Goal: Navigation & Orientation: Understand site structure

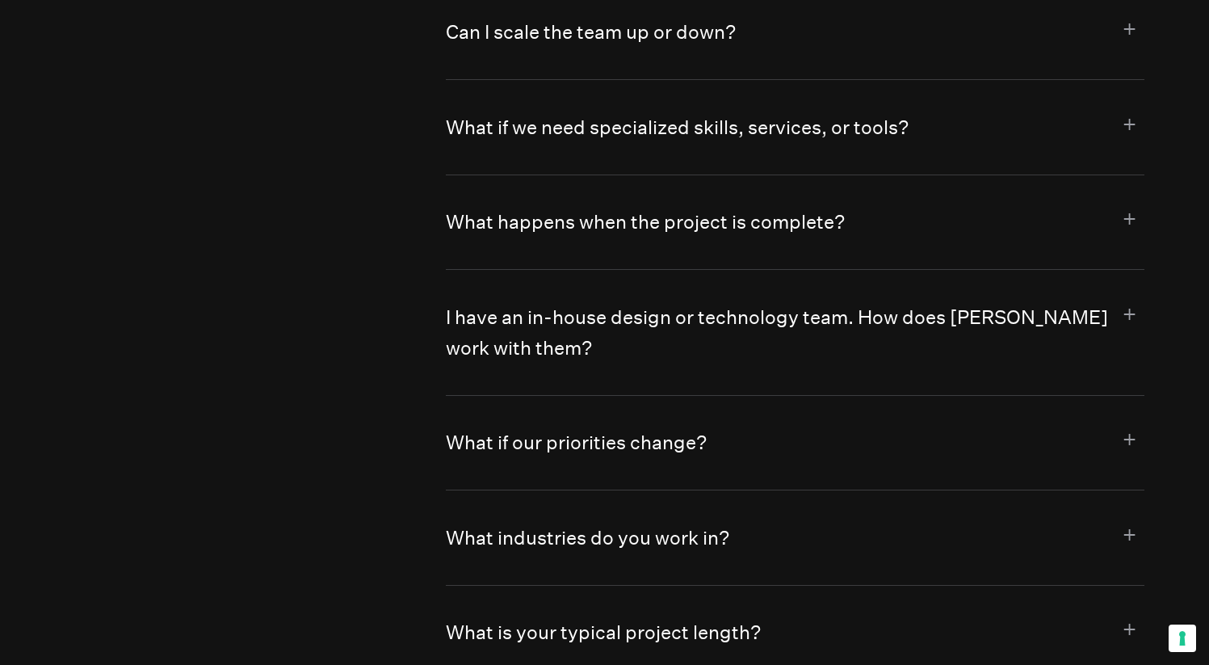
scroll to position [8881, 0]
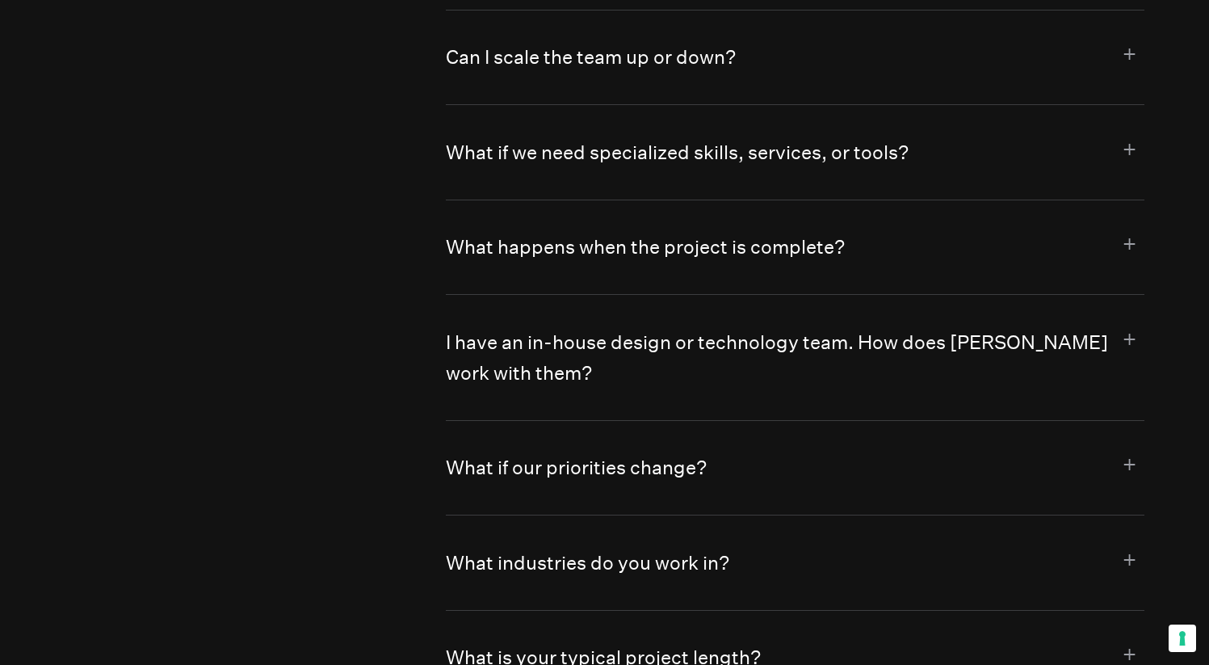
click at [918, 322] on button "I have an in-house design or technology team. How does [PERSON_NAME] work with …" at bounding box center [795, 357] width 699 height 124
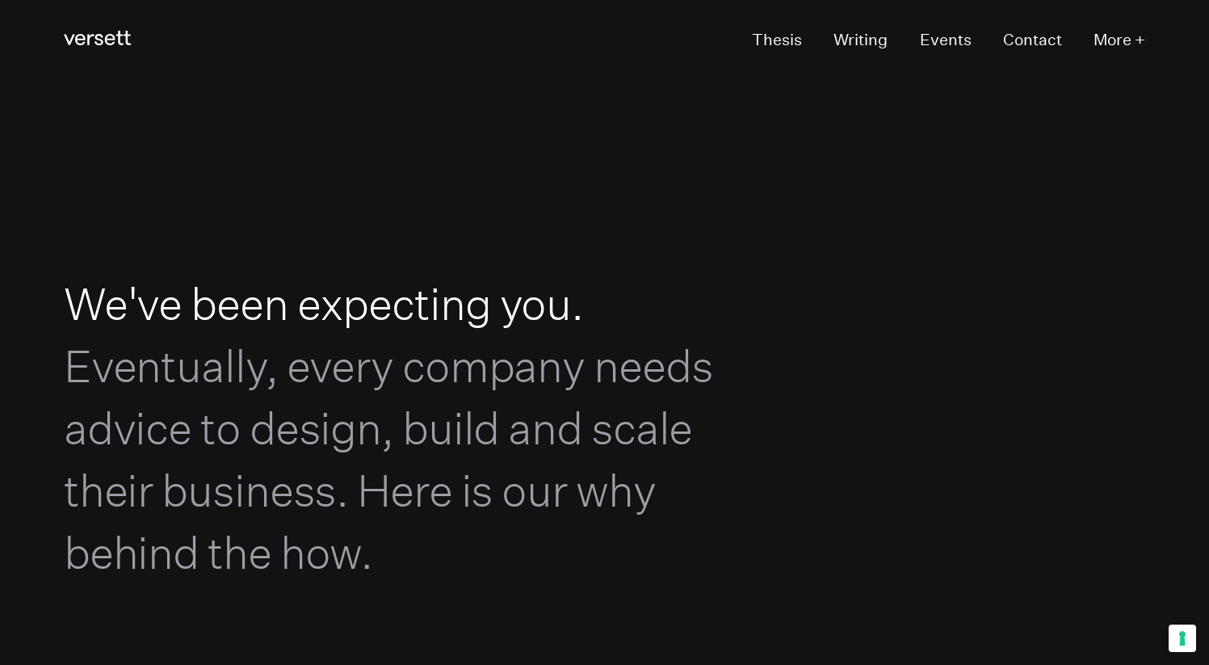
scroll to position [0, 0]
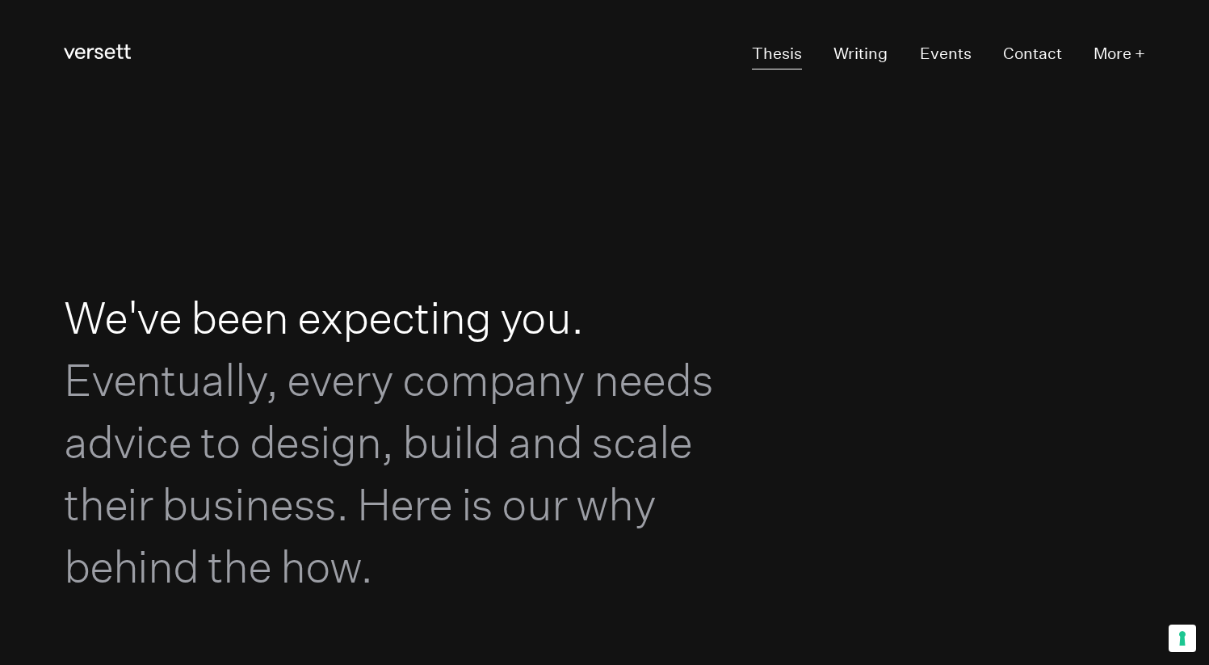
click at [779, 54] on link "Thesis" at bounding box center [777, 55] width 50 height 30
click at [841, 63] on link "Writing" at bounding box center [860, 55] width 54 height 30
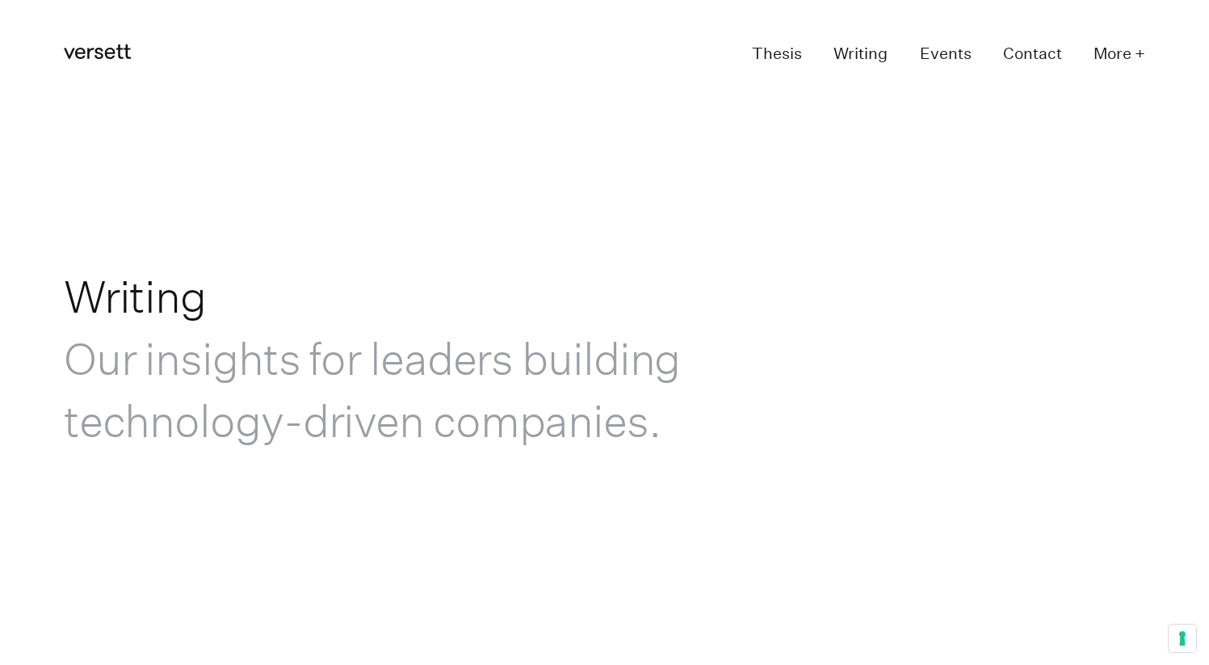
click at [934, 61] on link "Events" at bounding box center [946, 55] width 52 height 30
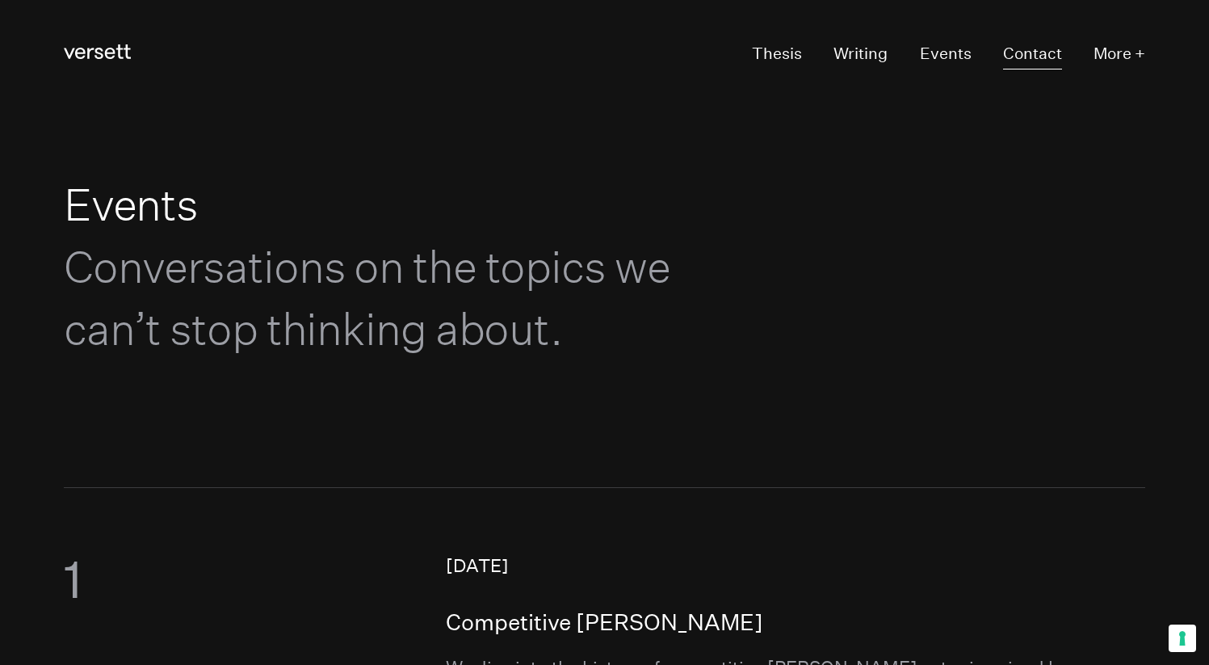
click at [1035, 48] on link "Contact" at bounding box center [1032, 55] width 59 height 30
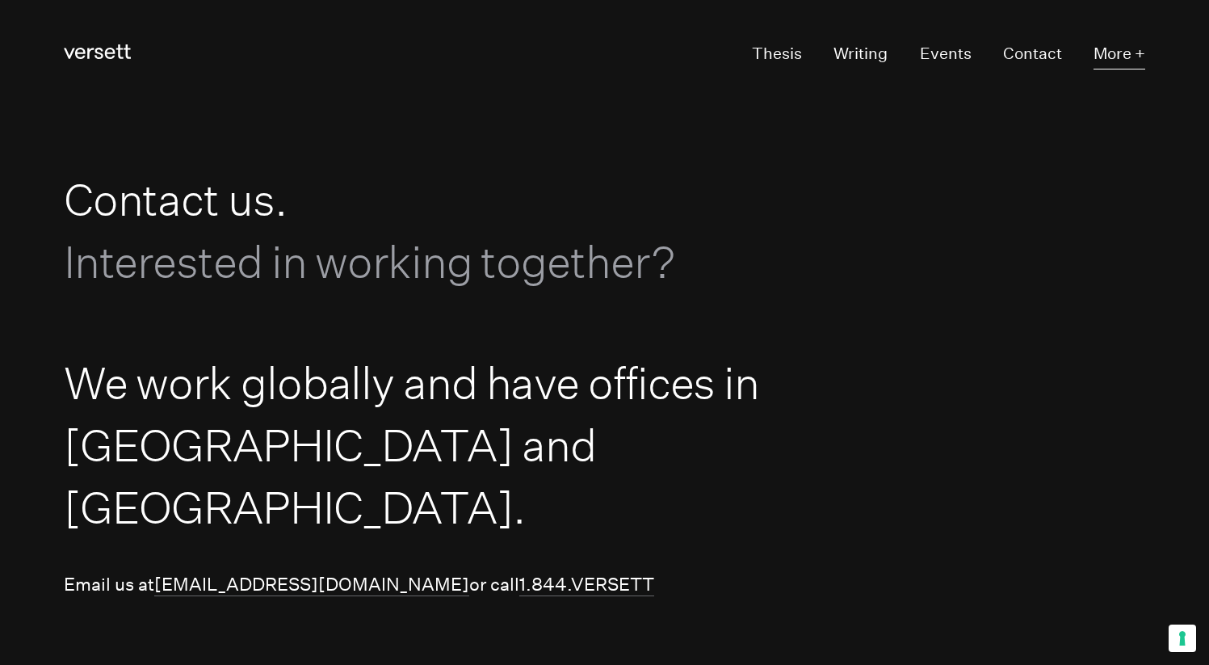
click at [1125, 61] on button "More +" at bounding box center [1119, 55] width 52 height 30
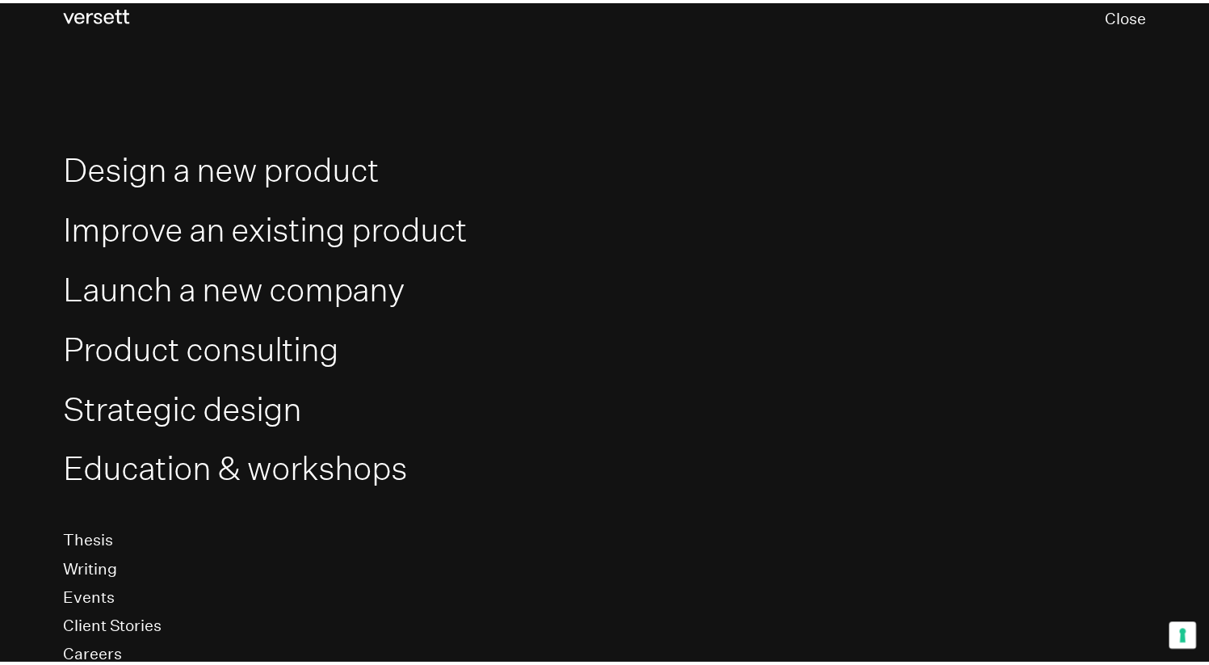
scroll to position [195, 0]
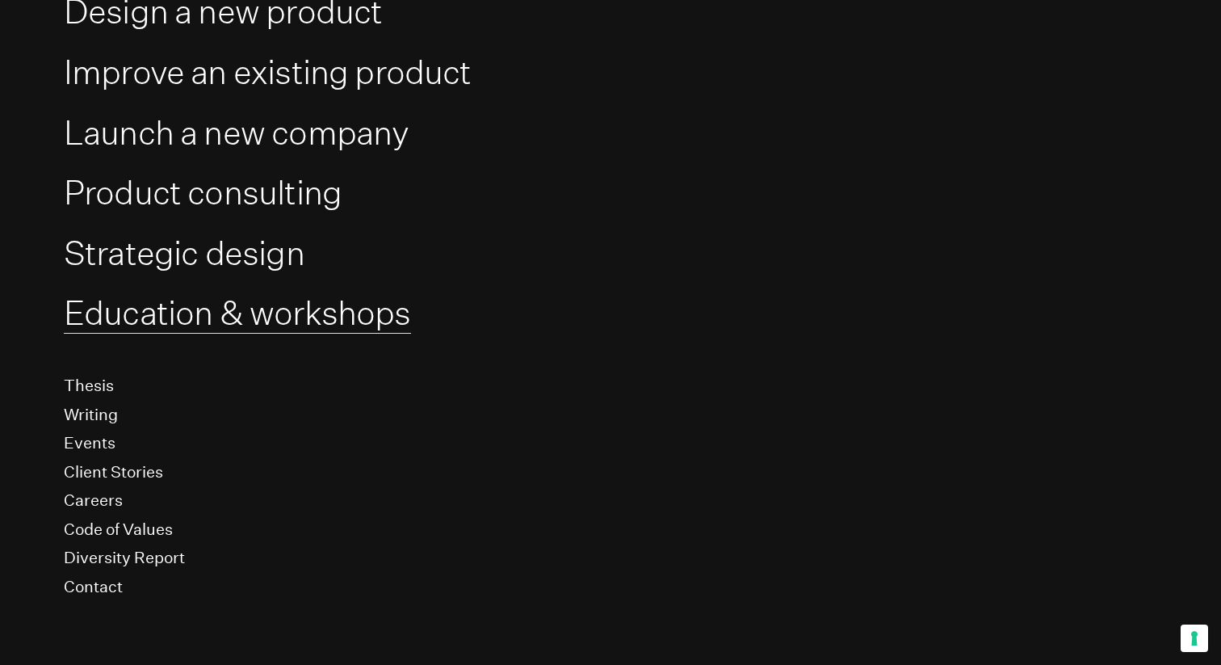
click at [268, 320] on link "Education & workshops" at bounding box center [237, 313] width 347 height 40
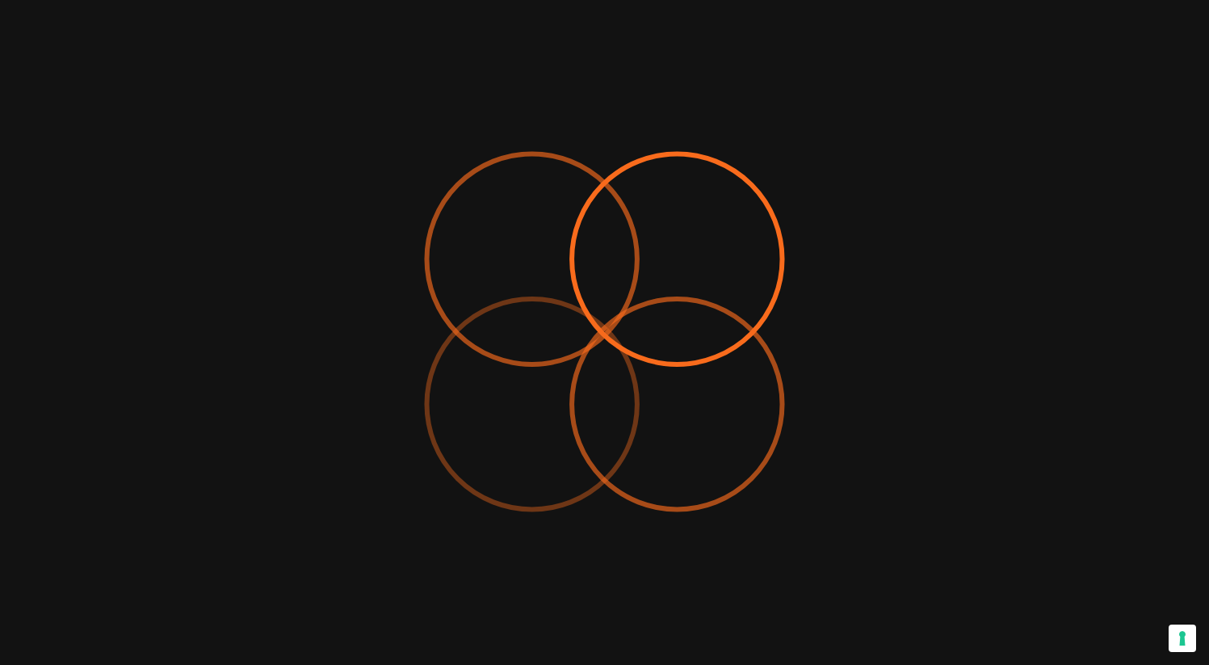
scroll to position [459, 0]
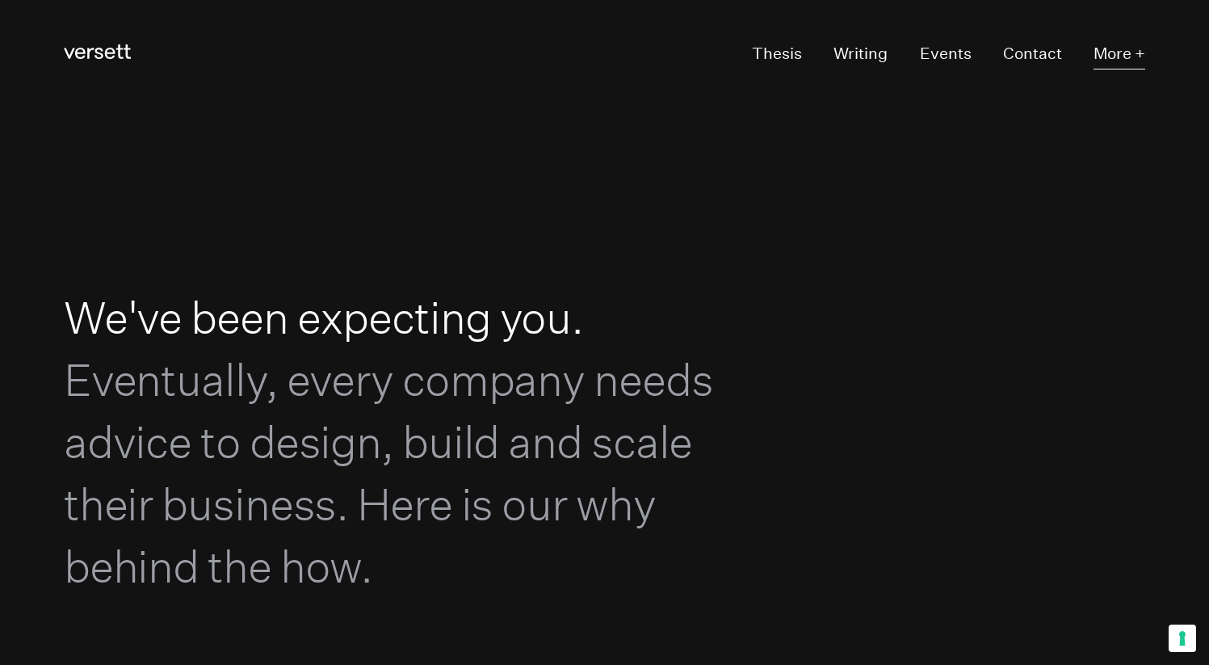
click at [1115, 47] on button "More +" at bounding box center [1119, 55] width 52 height 30
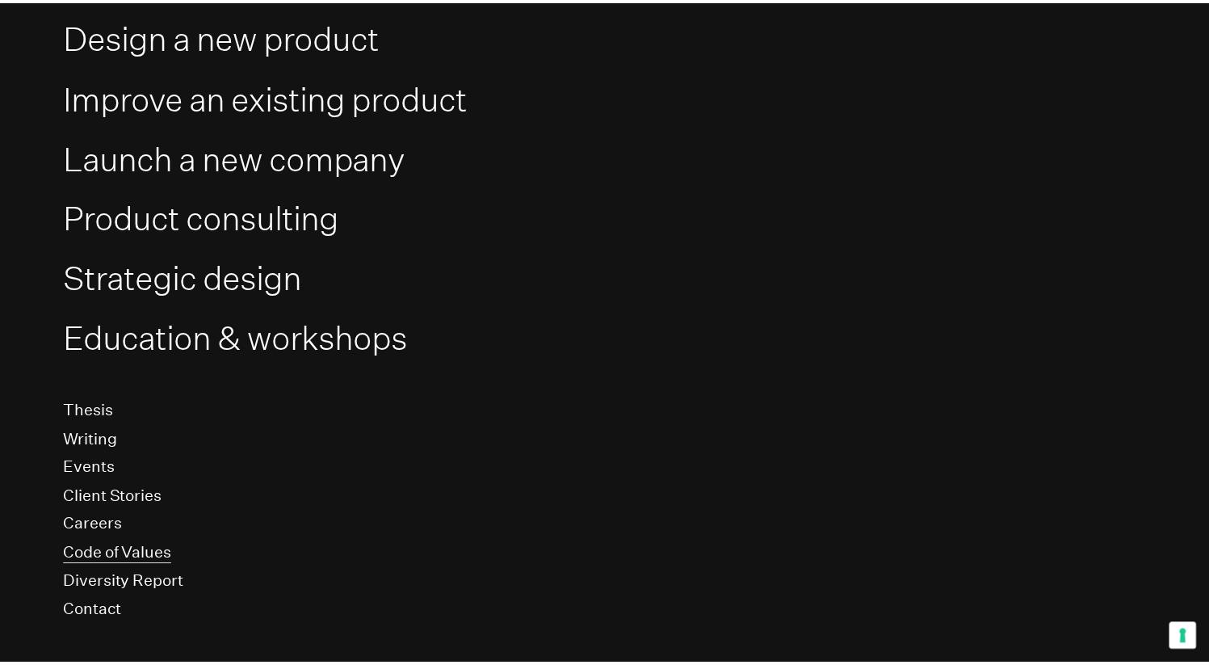
scroll to position [195, 0]
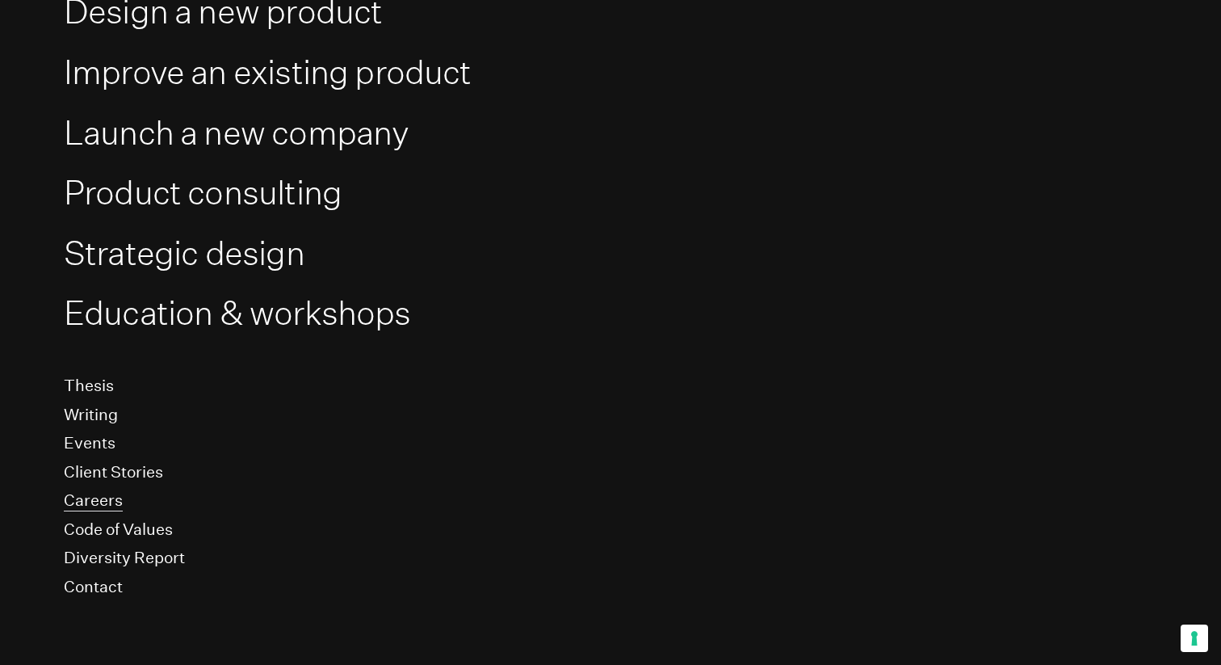
click at [89, 502] on link "Careers" at bounding box center [93, 500] width 59 height 21
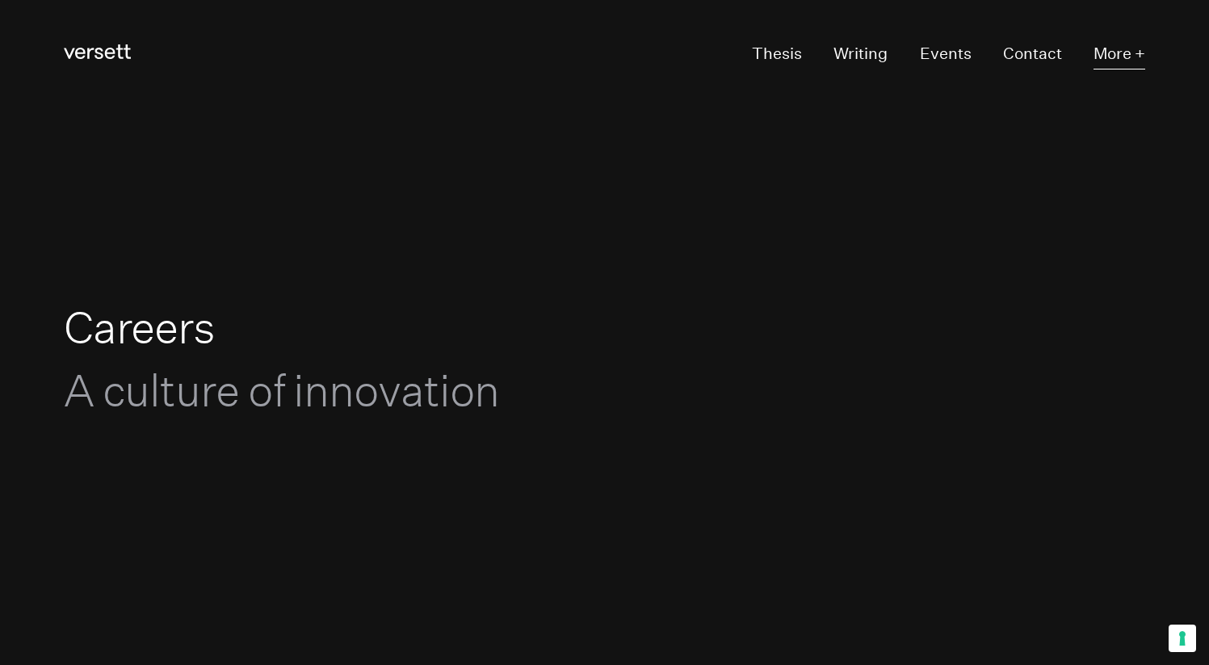
click at [1127, 53] on button "More +" at bounding box center [1119, 55] width 52 height 30
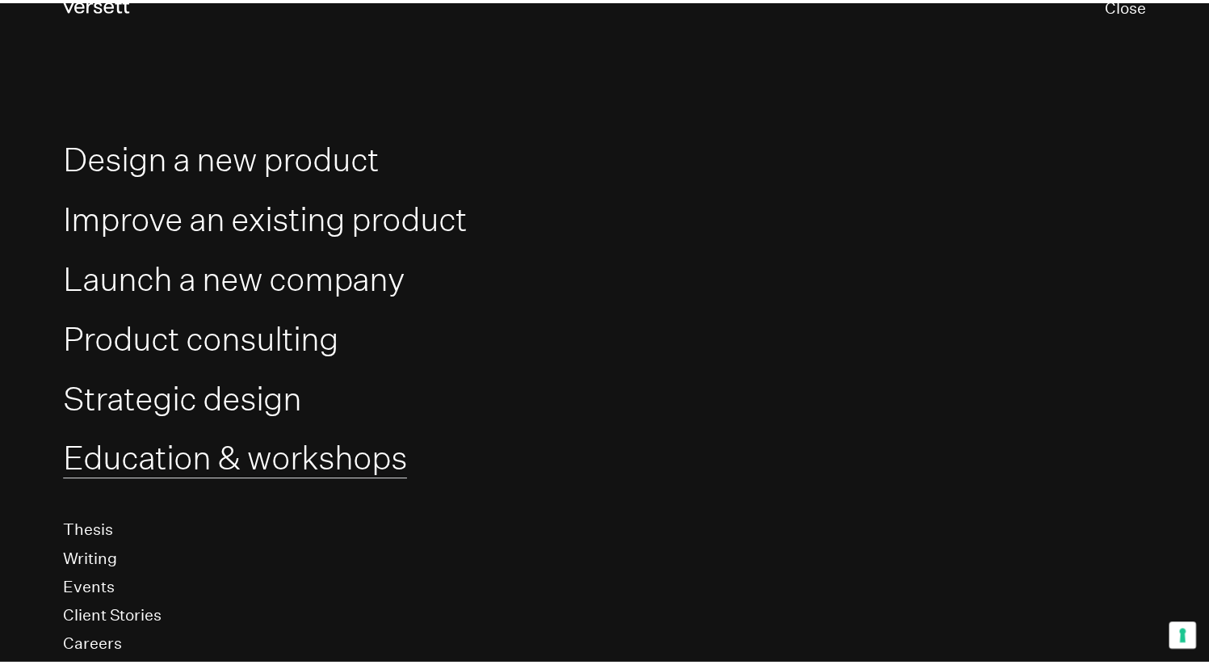
scroll to position [195, 0]
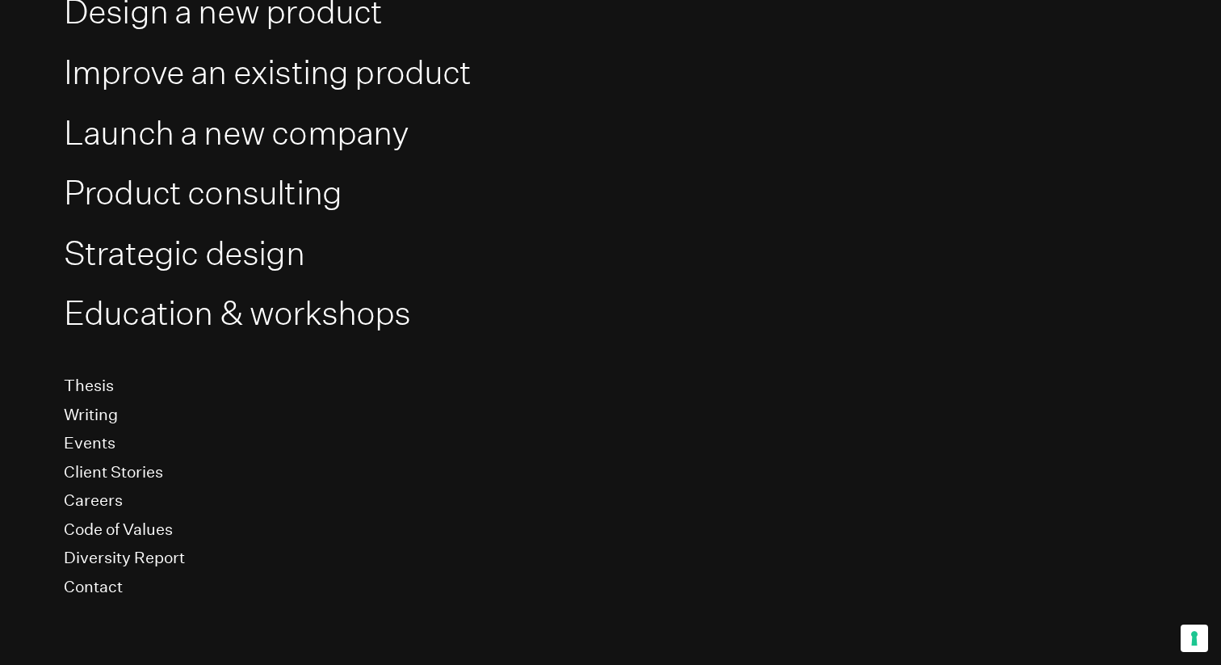
click at [153, 456] on li "Events" at bounding box center [610, 443] width 1093 height 29
click at [149, 467] on link "Client Stories" at bounding box center [113, 472] width 99 height 21
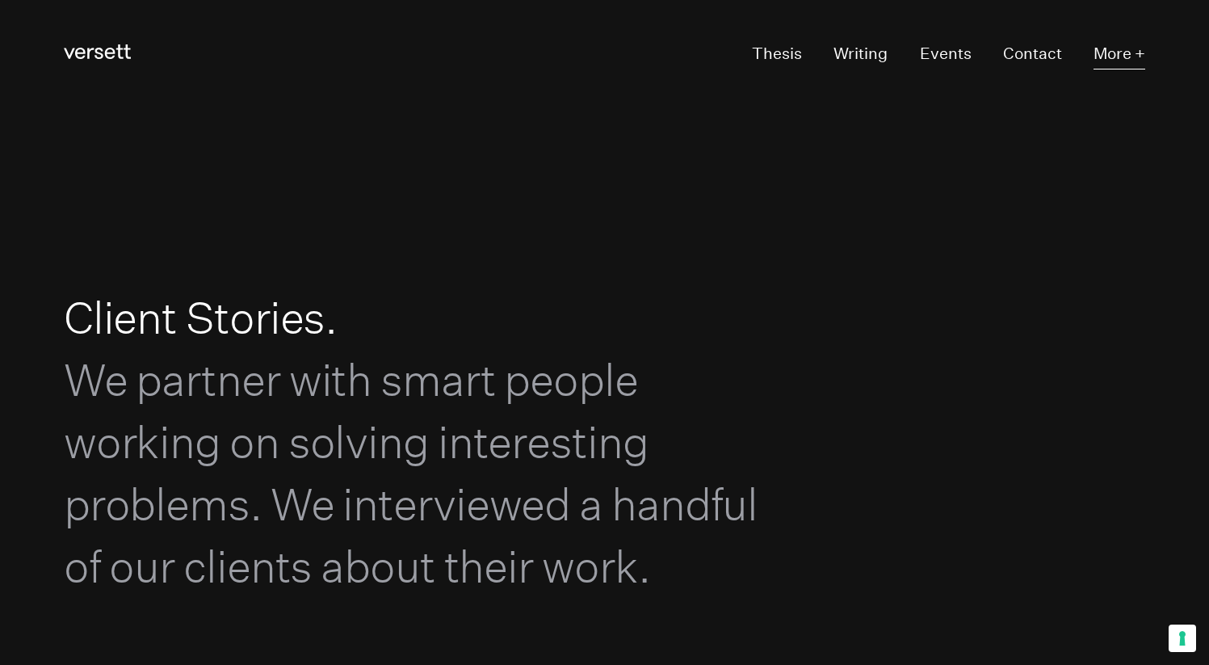
click at [1111, 65] on button "More +" at bounding box center [1119, 55] width 52 height 30
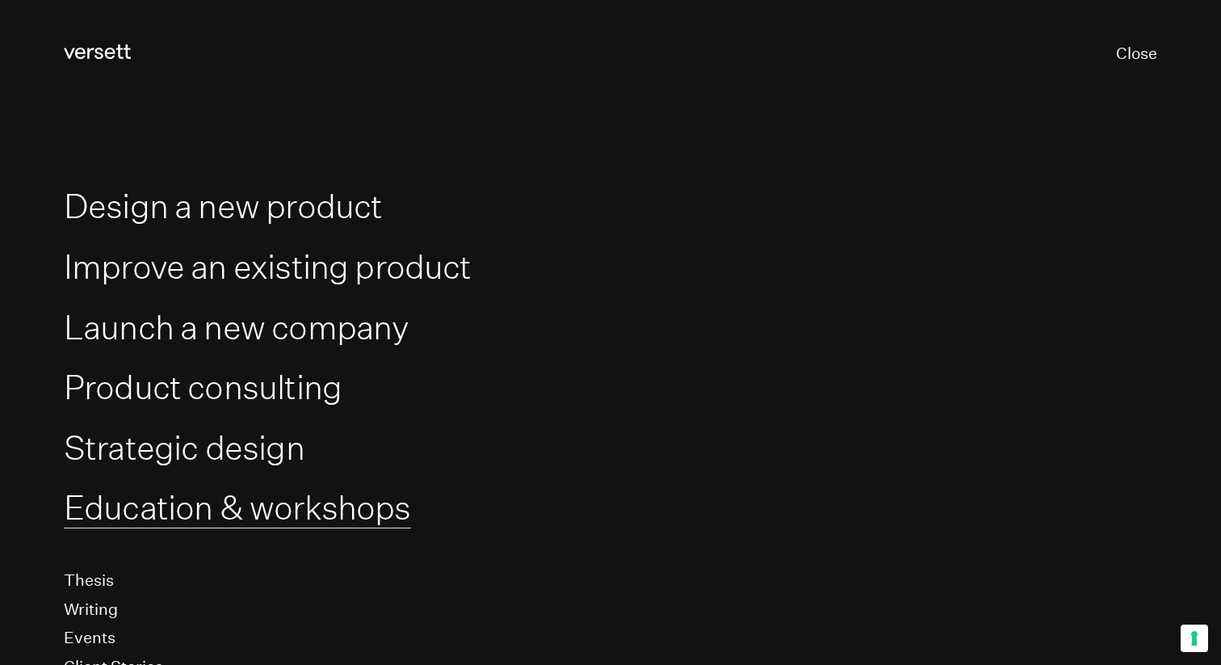
click at [295, 515] on link "Education & workshops" at bounding box center [237, 508] width 347 height 40
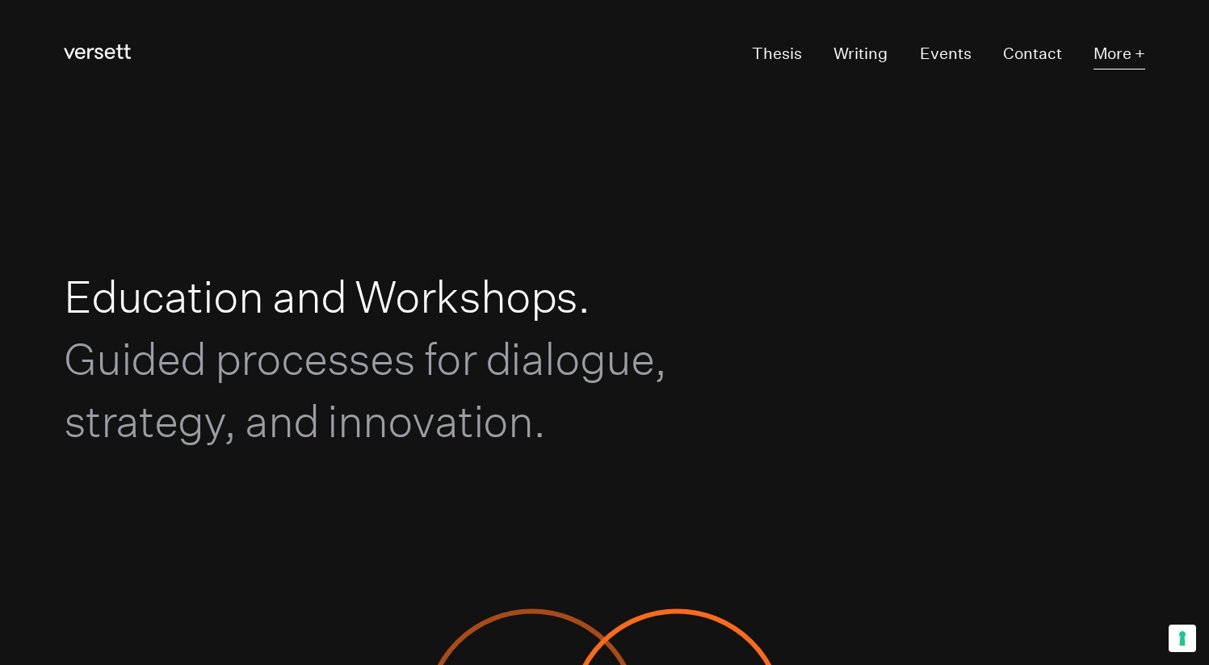
click at [1141, 67] on button "More +" at bounding box center [1119, 55] width 52 height 30
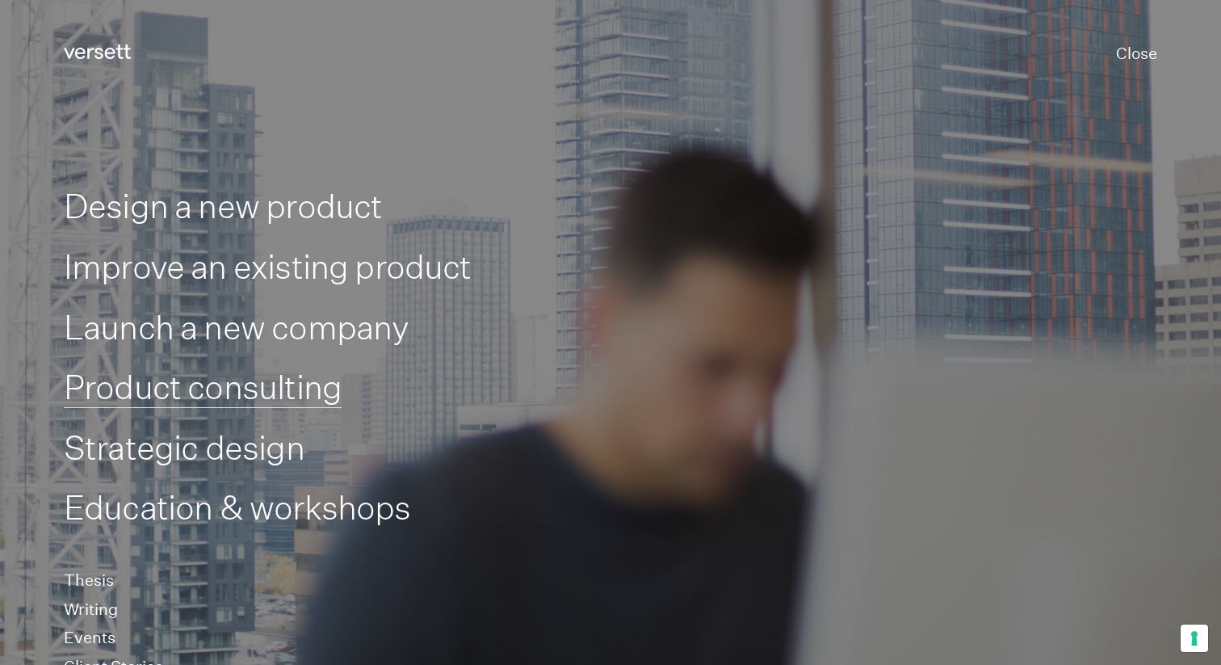
click at [250, 398] on link "Product consulting" at bounding box center [203, 387] width 278 height 40
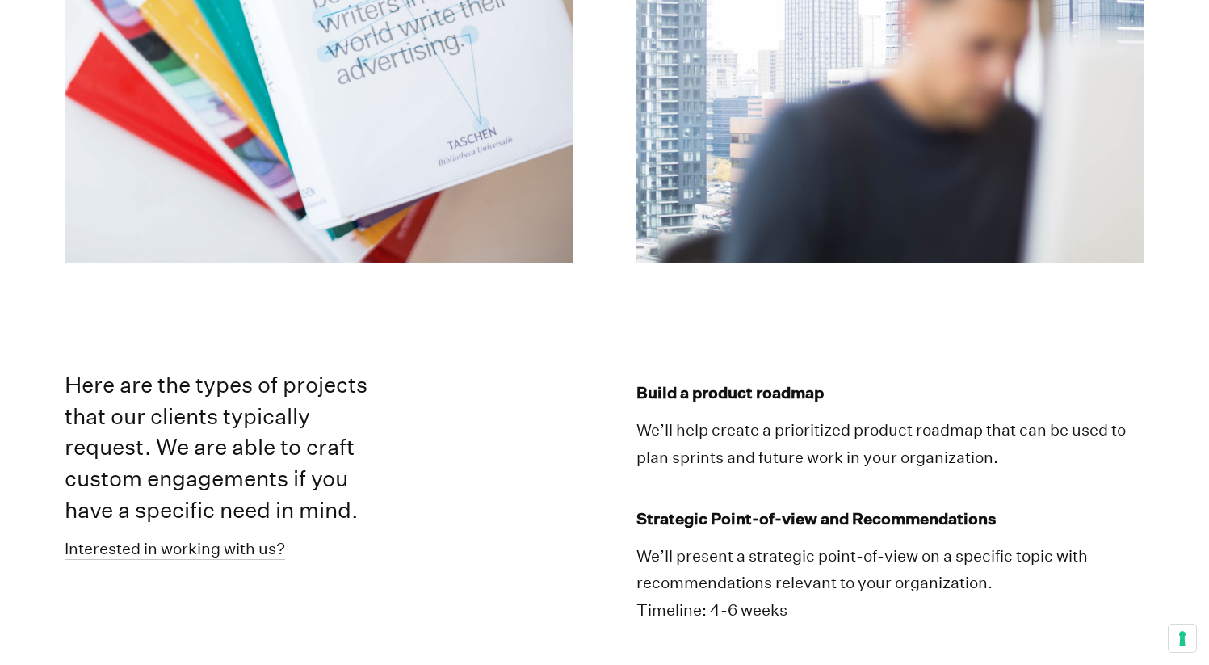
scroll to position [1774, 0]
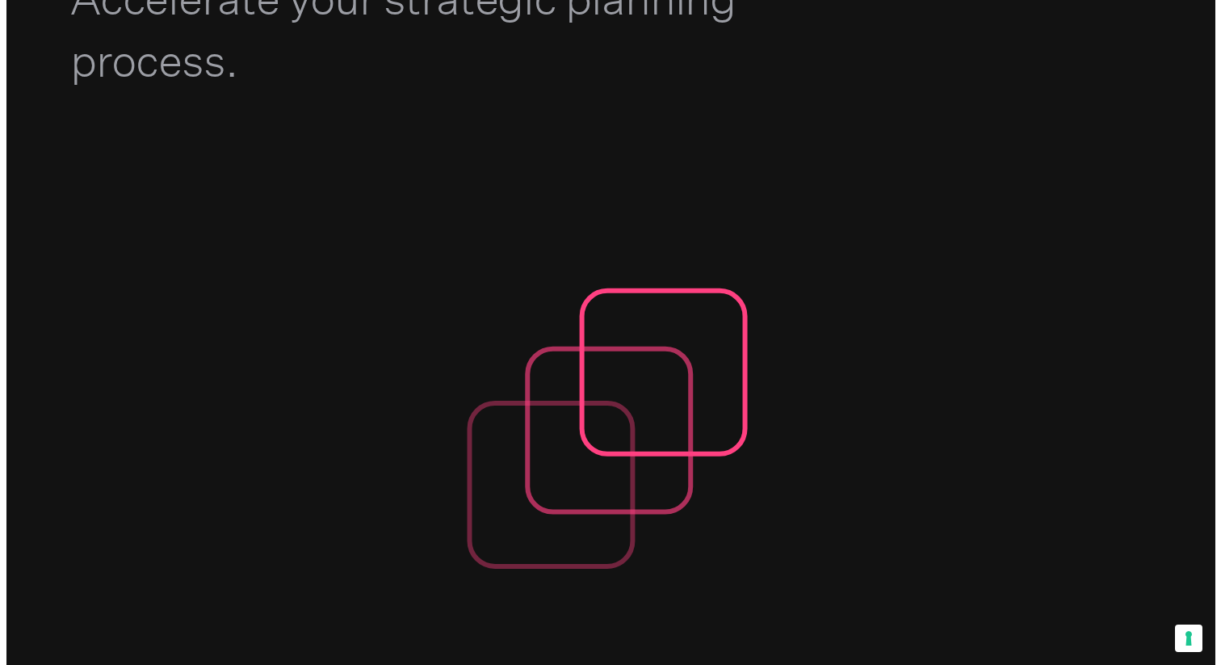
scroll to position [0, 0]
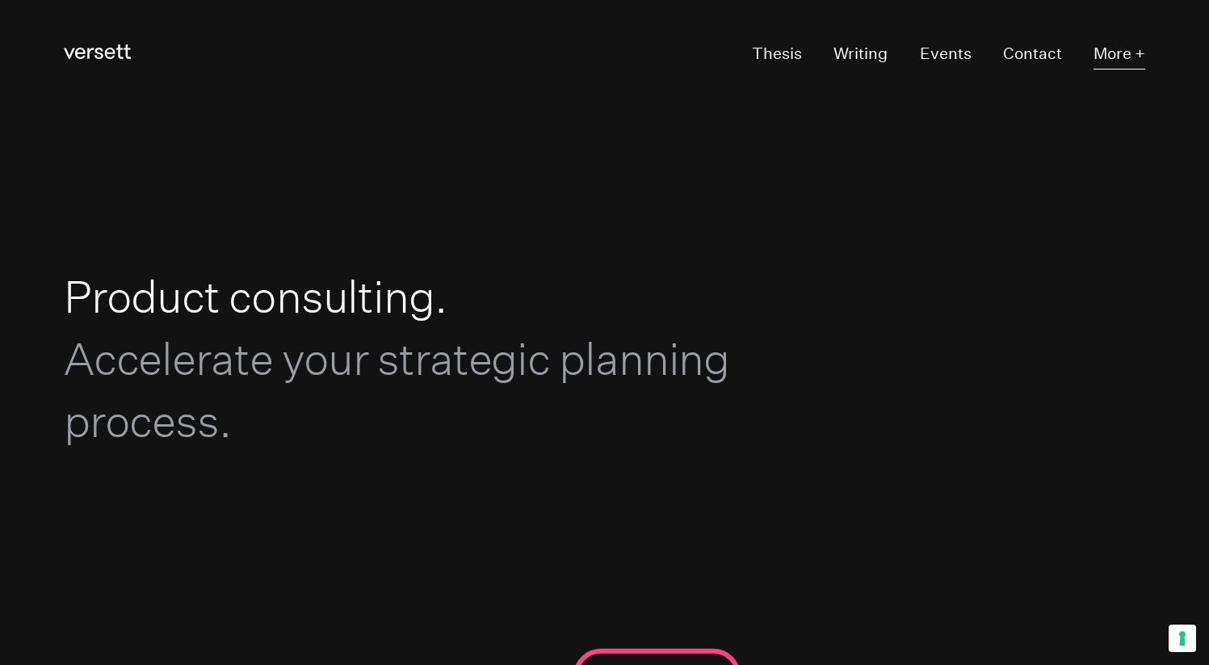
click at [1124, 57] on button "More +" at bounding box center [1119, 55] width 52 height 30
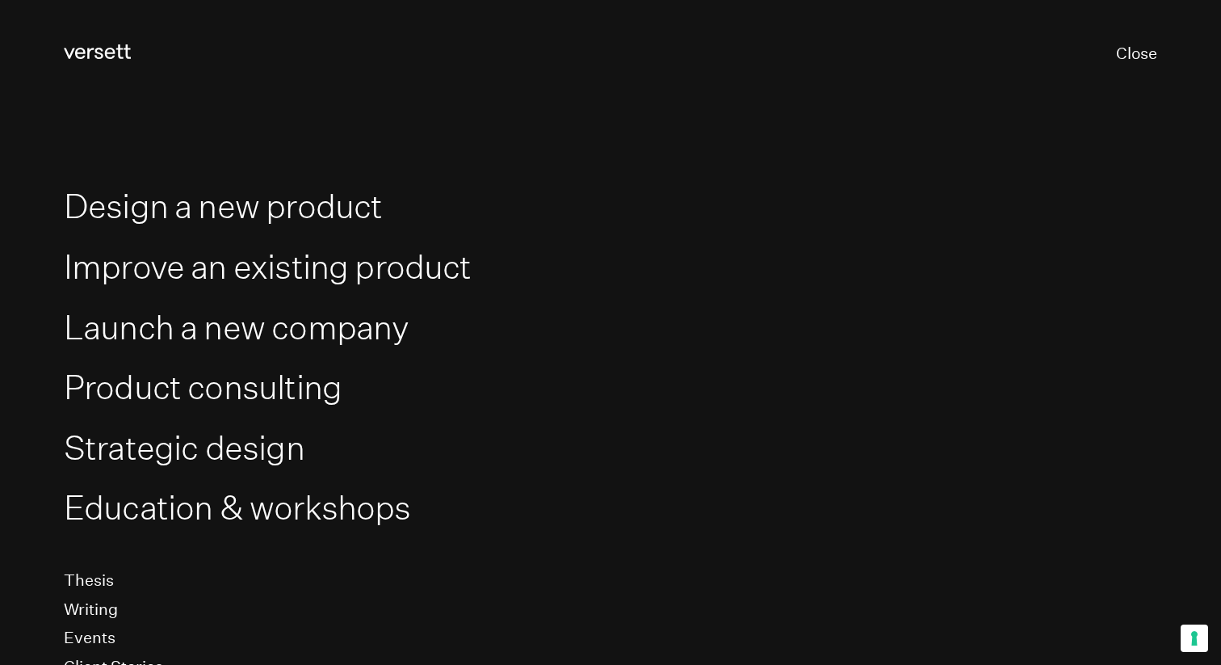
click at [1123, 142] on div "Versett Close Visit other pages Services Design a new product Improve an existi…" at bounding box center [610, 414] width 1093 height 828
click at [1116, 54] on button "Close" at bounding box center [1136, 55] width 41 height 31
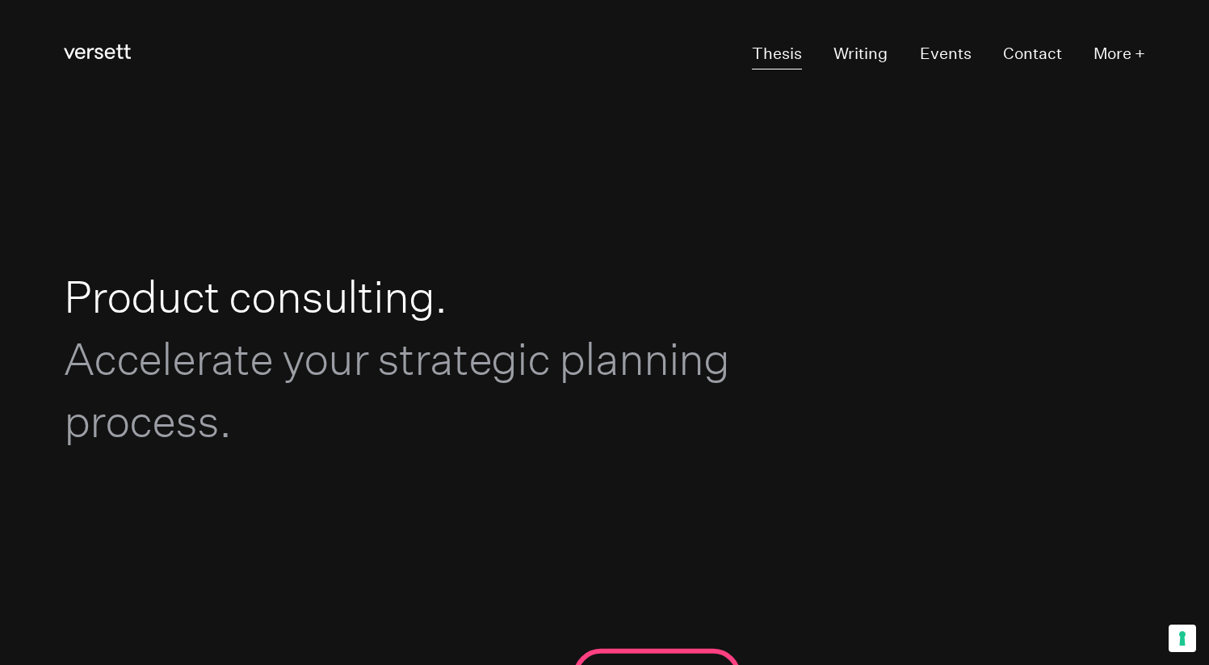
click at [779, 59] on link "Thesis" at bounding box center [777, 55] width 50 height 30
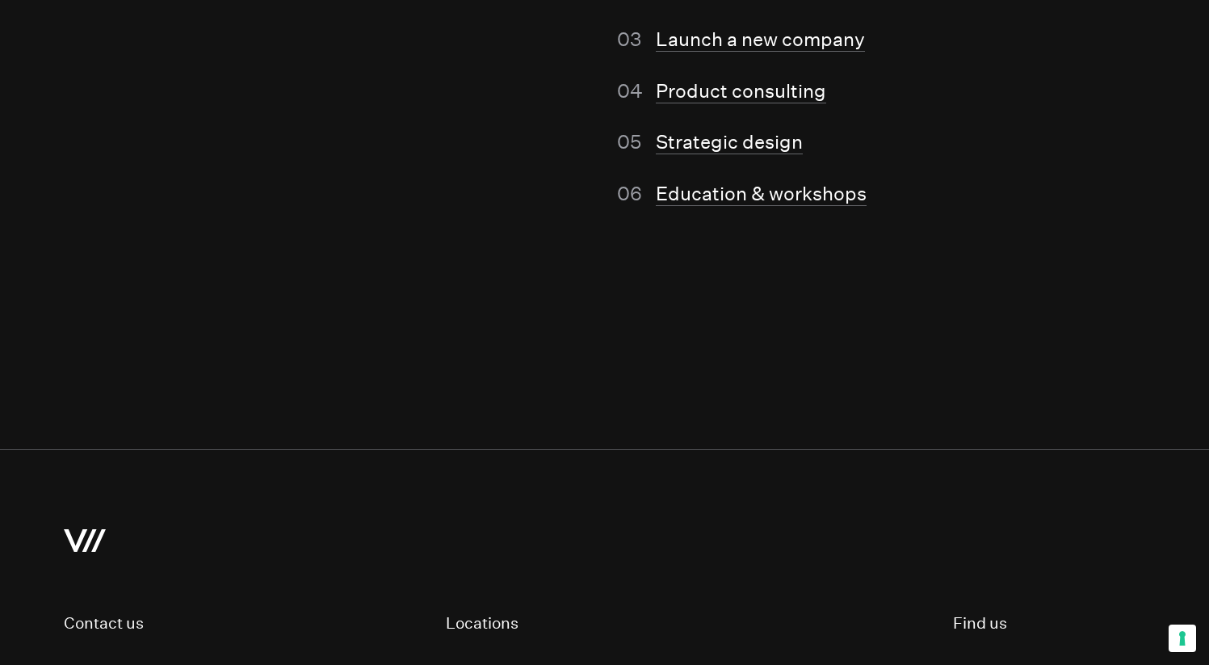
scroll to position [9786, 0]
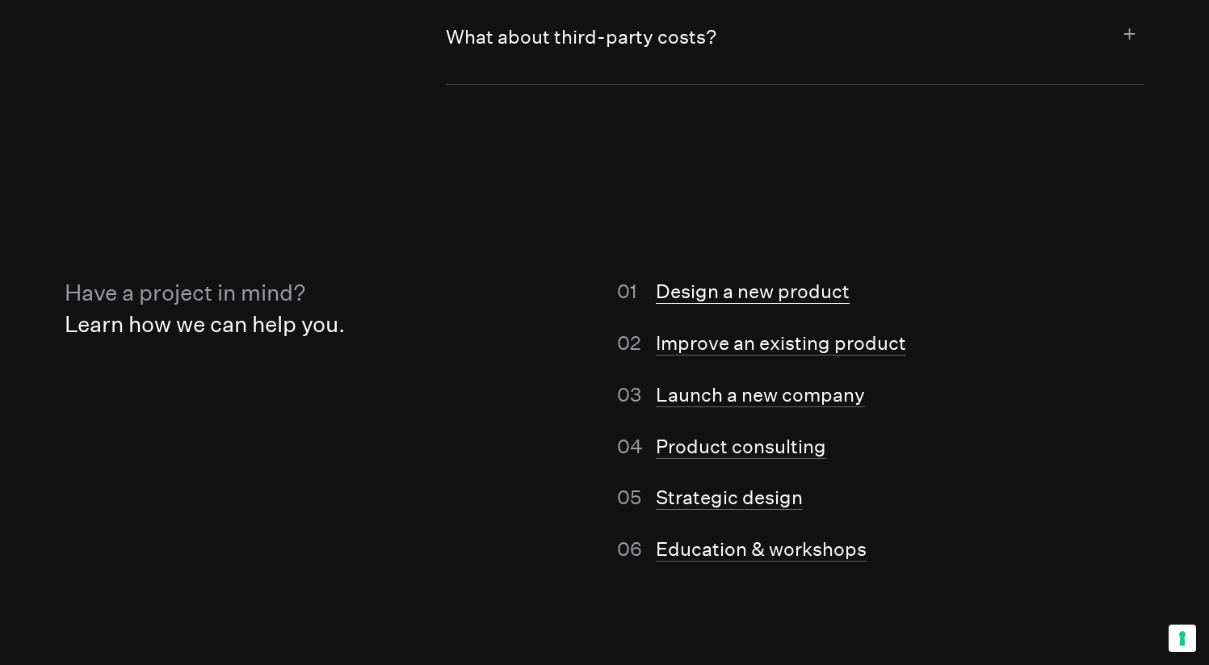
click at [805, 282] on link "Design a new product" at bounding box center [753, 291] width 194 height 24
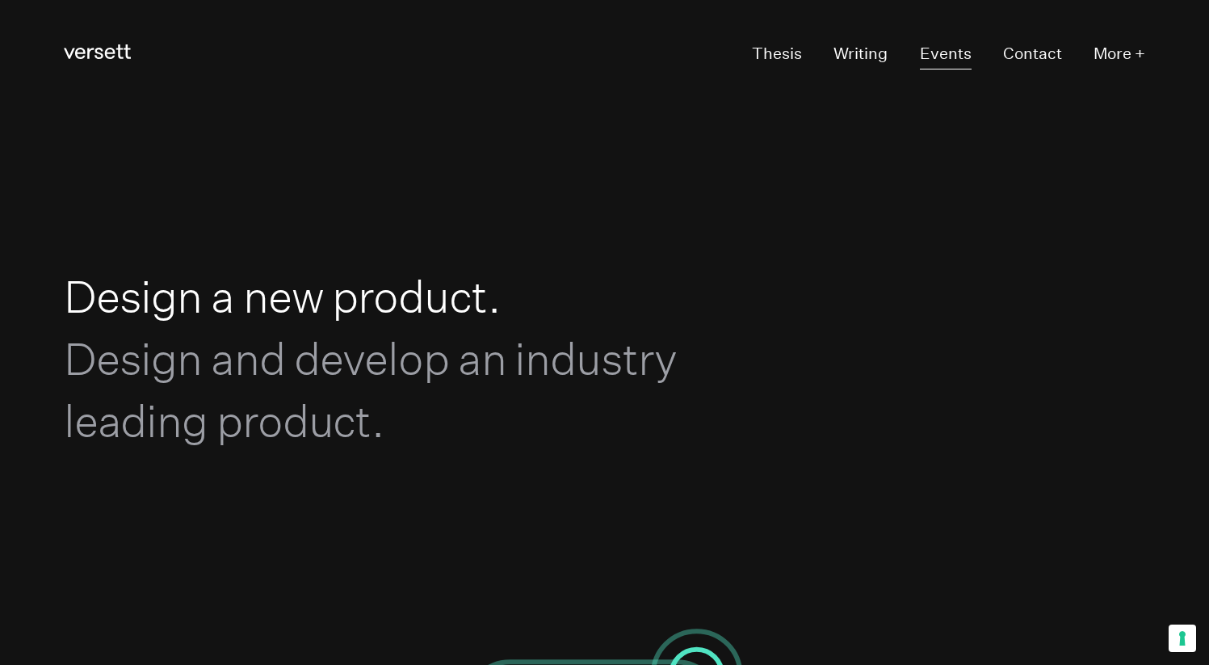
click at [963, 64] on link "Events" at bounding box center [946, 55] width 52 height 30
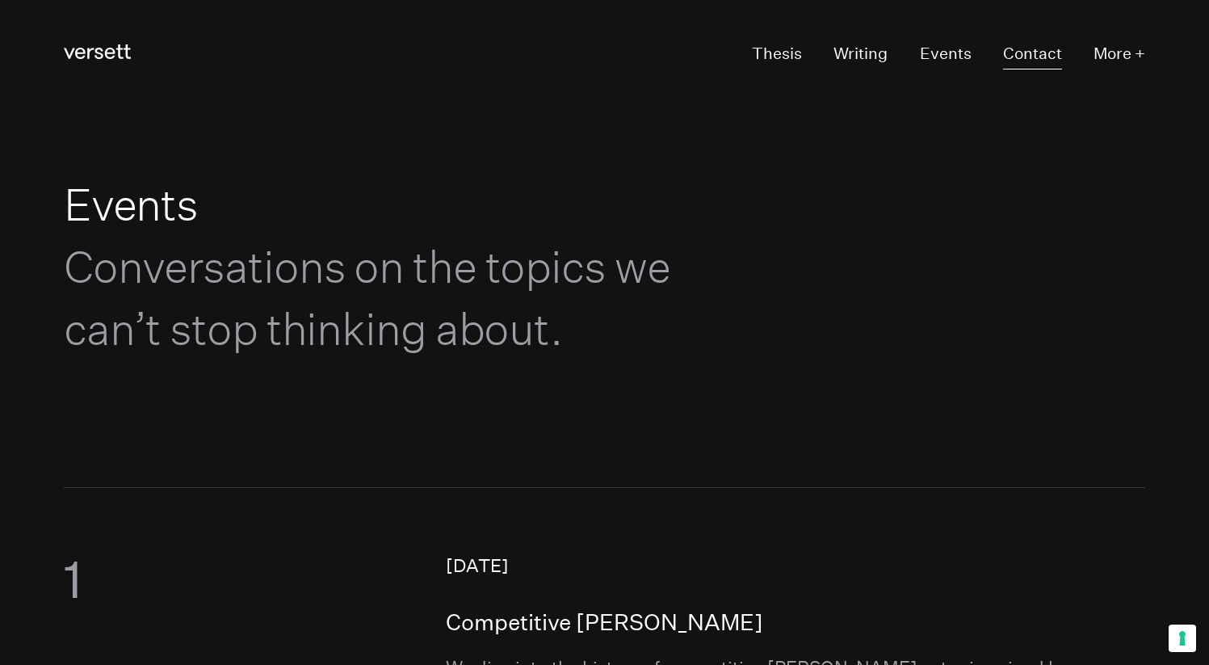
click at [1041, 65] on link "Contact" at bounding box center [1032, 55] width 59 height 30
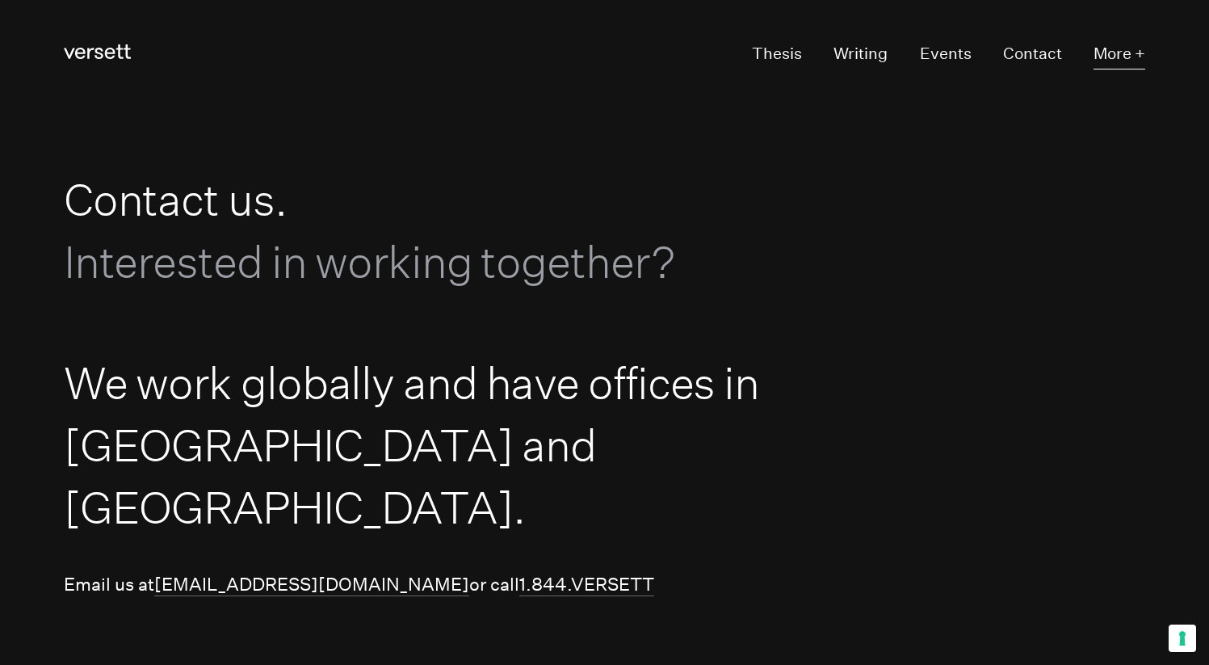
click at [1113, 60] on button "More +" at bounding box center [1119, 55] width 52 height 30
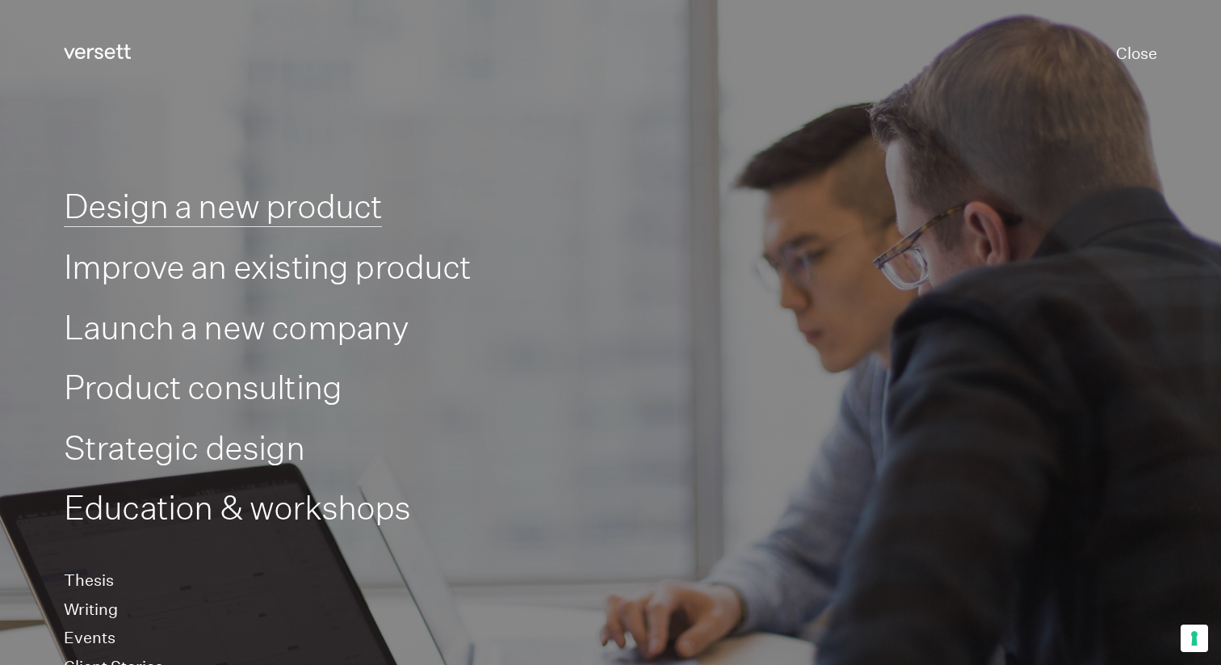
click at [271, 210] on link "Design a new product" at bounding box center [223, 207] width 318 height 40
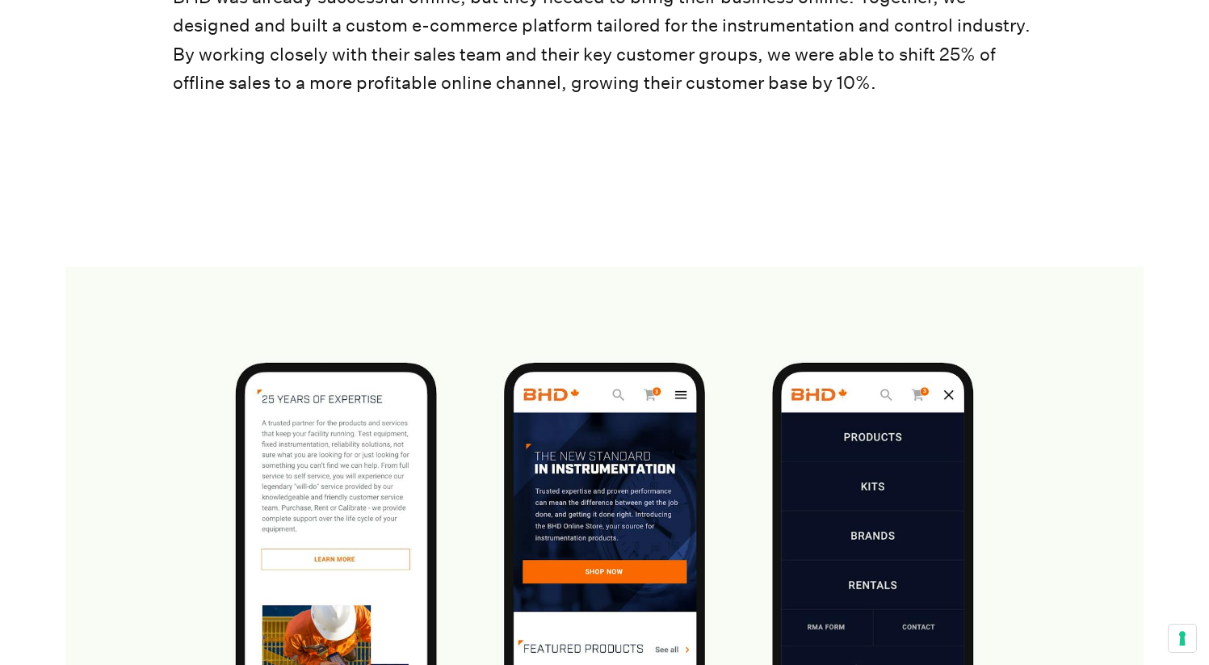
scroll to position [12135, 0]
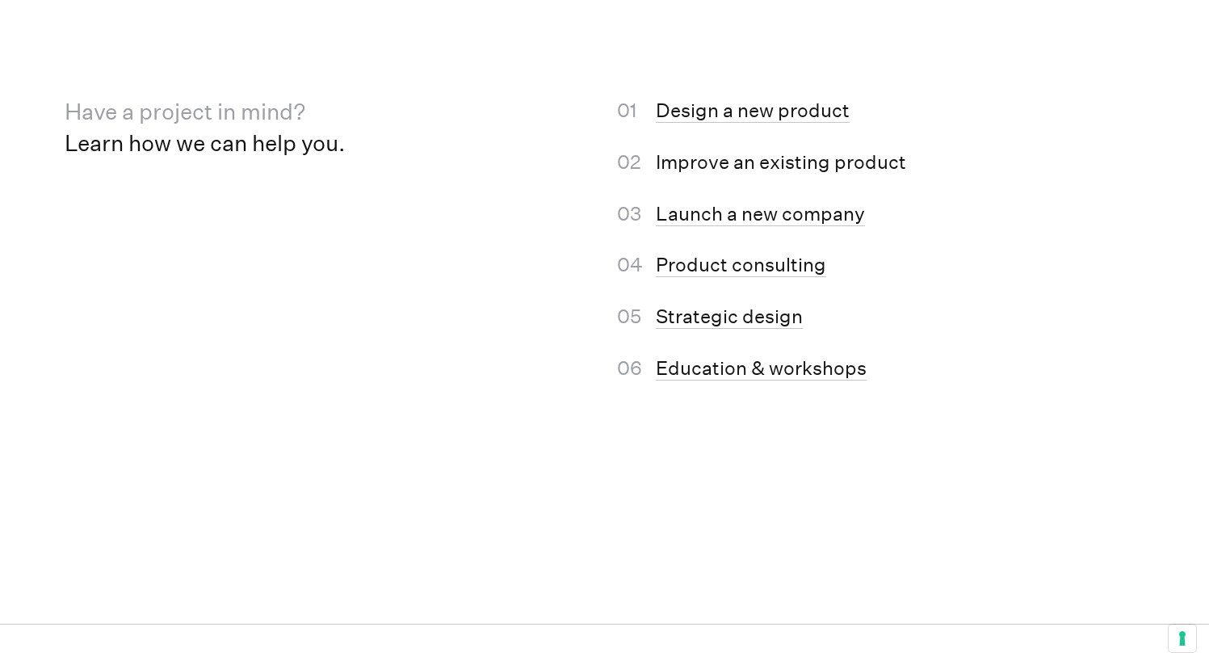
click at [724, 174] on link "Improve an existing product" at bounding box center [781, 162] width 250 height 24
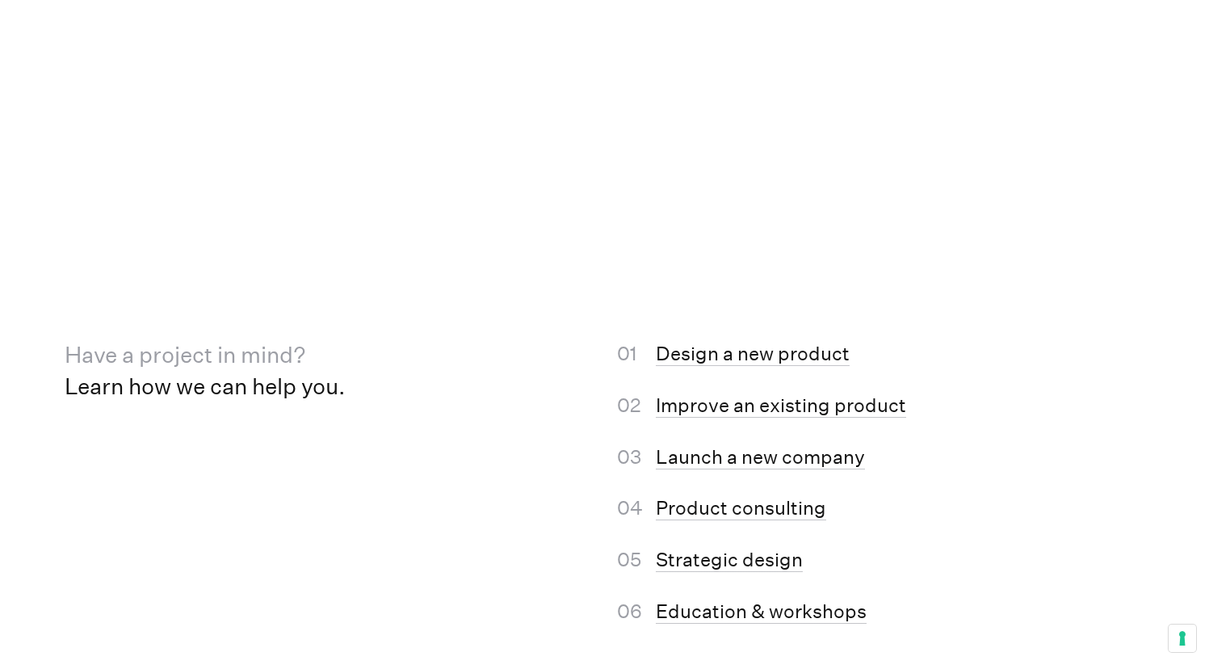
scroll to position [8965, 0]
click at [790, 466] on link "Launch a new company" at bounding box center [760, 455] width 209 height 24
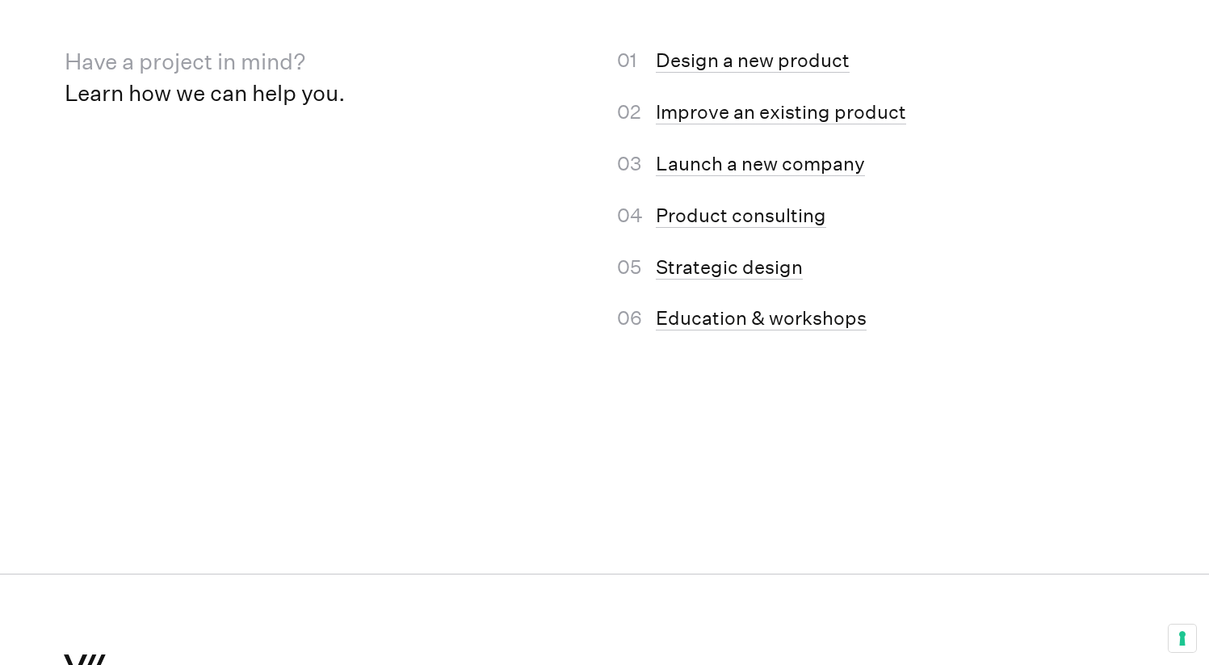
scroll to position [10776, 0]
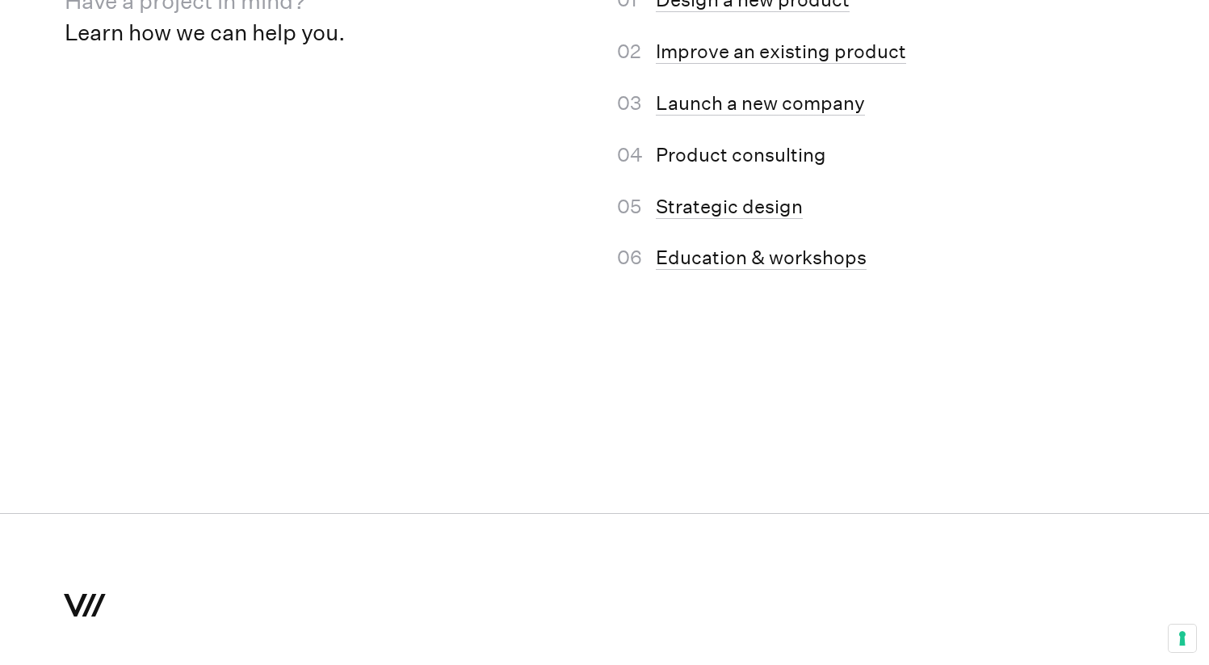
click at [798, 167] on link "Product consulting" at bounding box center [741, 155] width 170 height 24
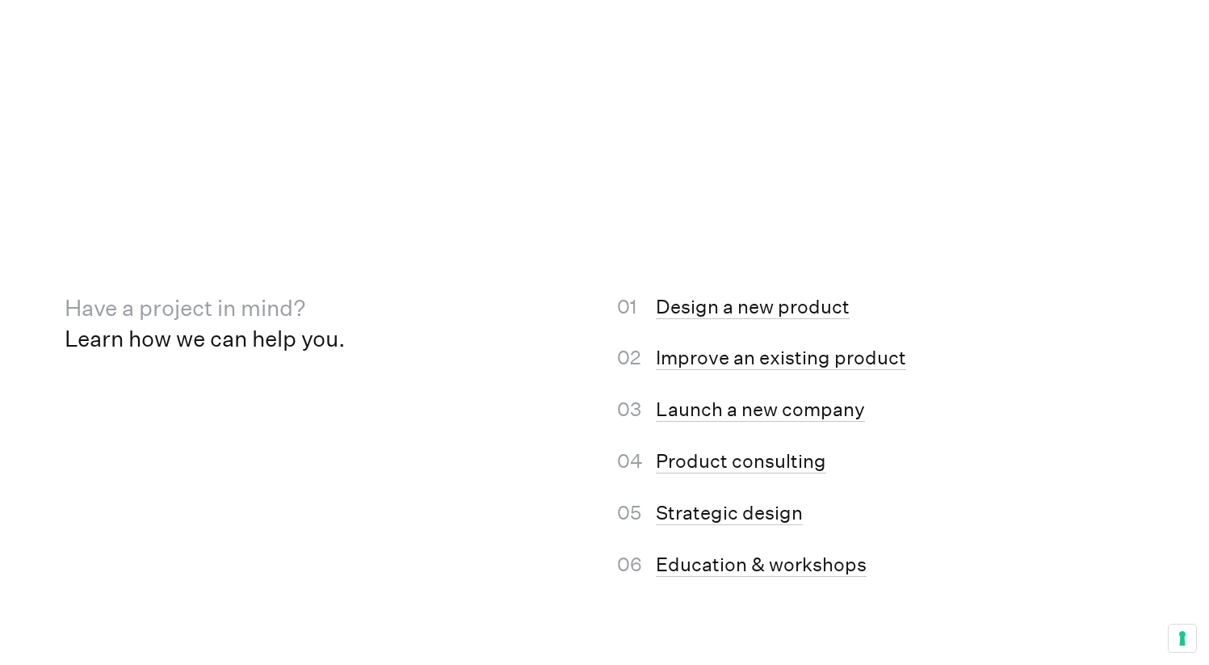
scroll to position [5844, 0]
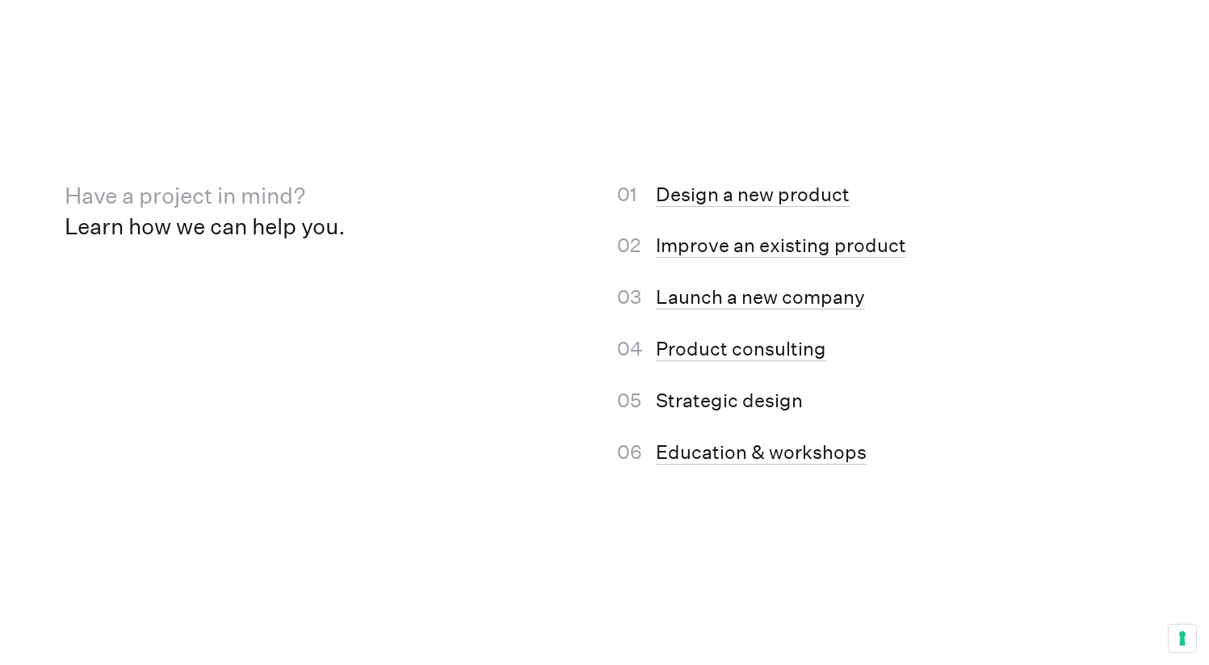
click at [759, 413] on link "Strategic design" at bounding box center [729, 400] width 147 height 24
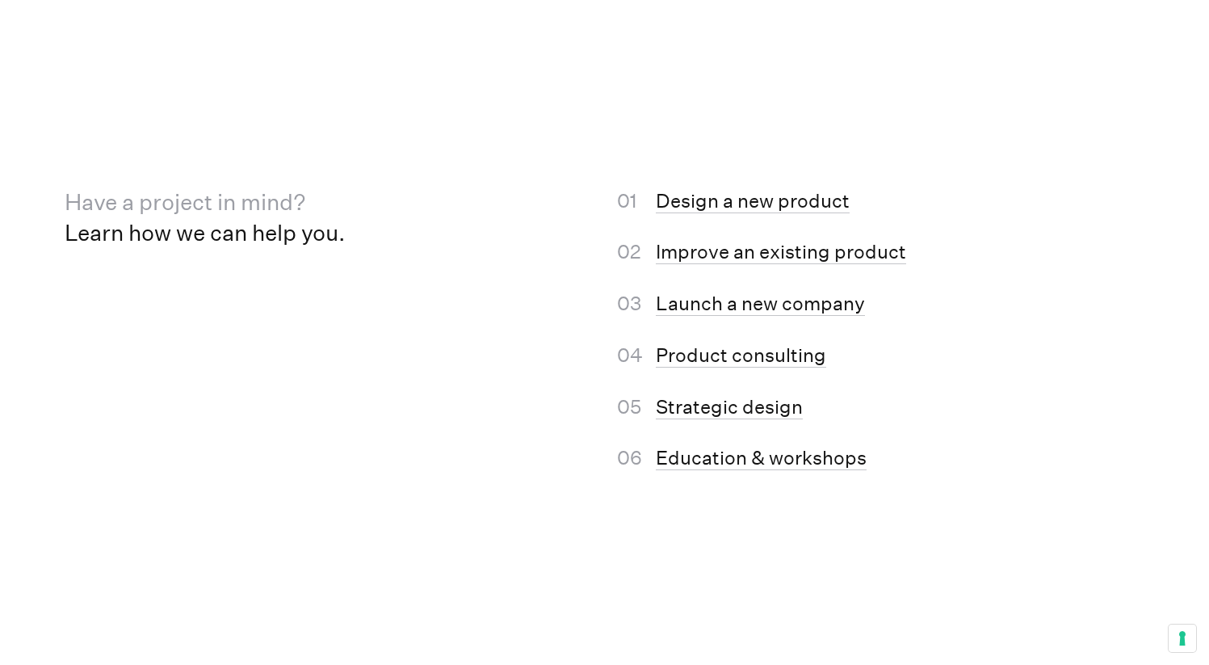
scroll to position [6567, 0]
click at [960, 305] on li "Launch a new company" at bounding box center [900, 302] width 489 height 28
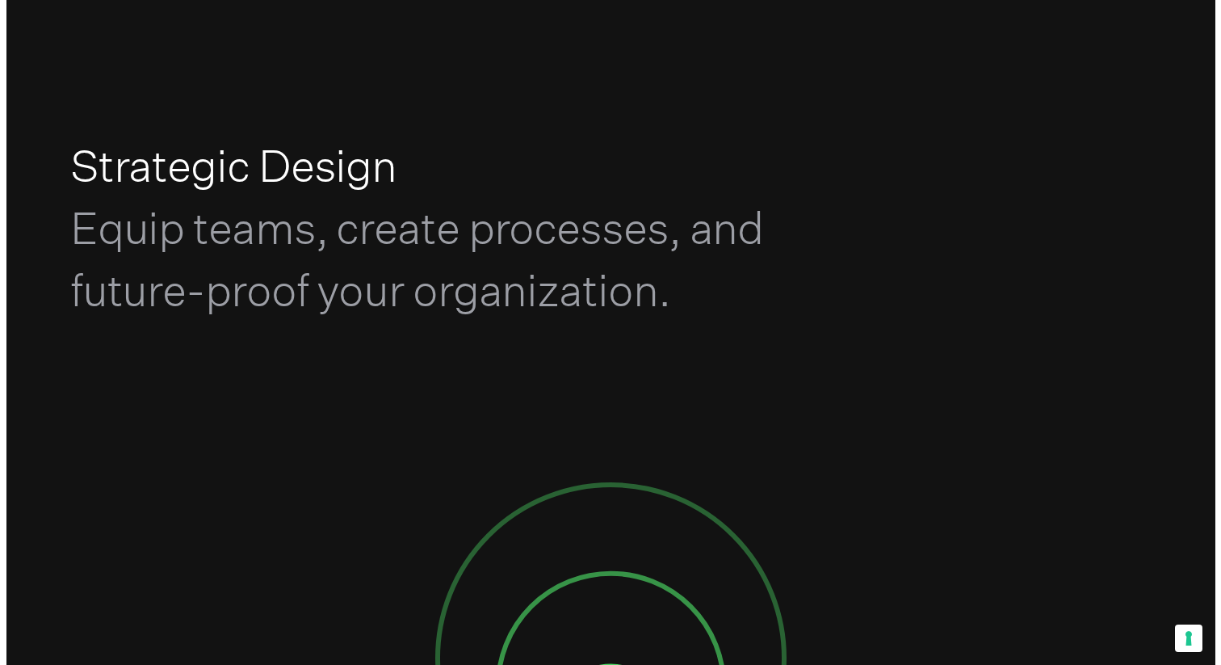
scroll to position [0, 0]
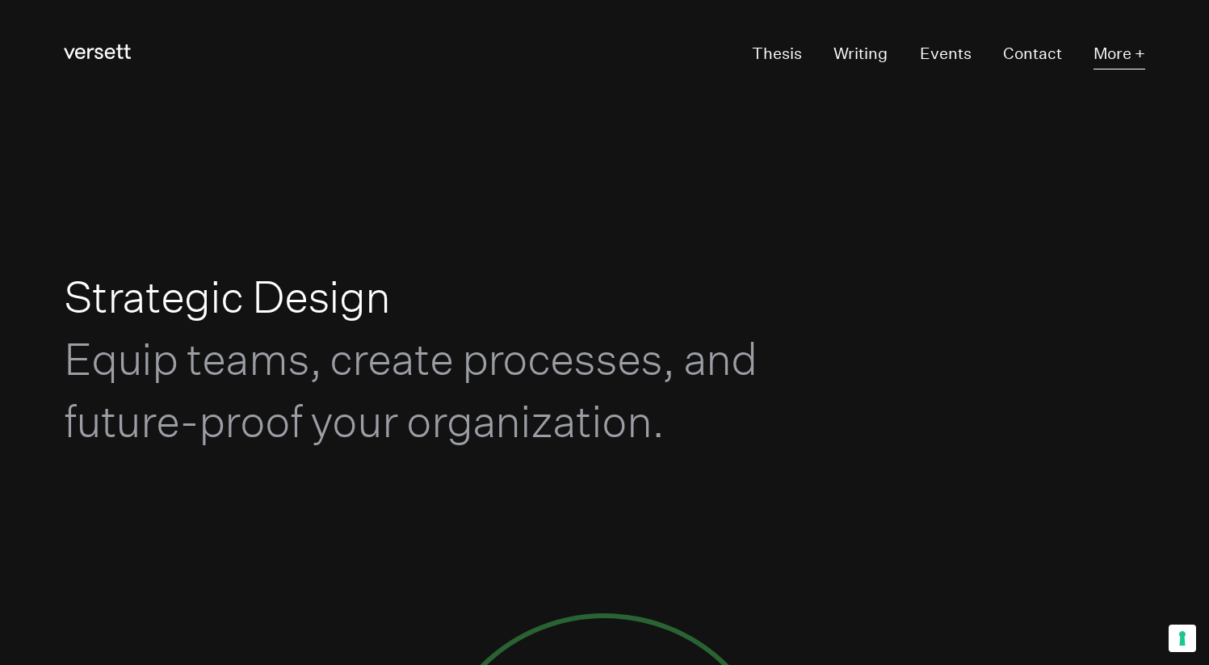
click at [1119, 40] on button "More +" at bounding box center [1119, 55] width 52 height 30
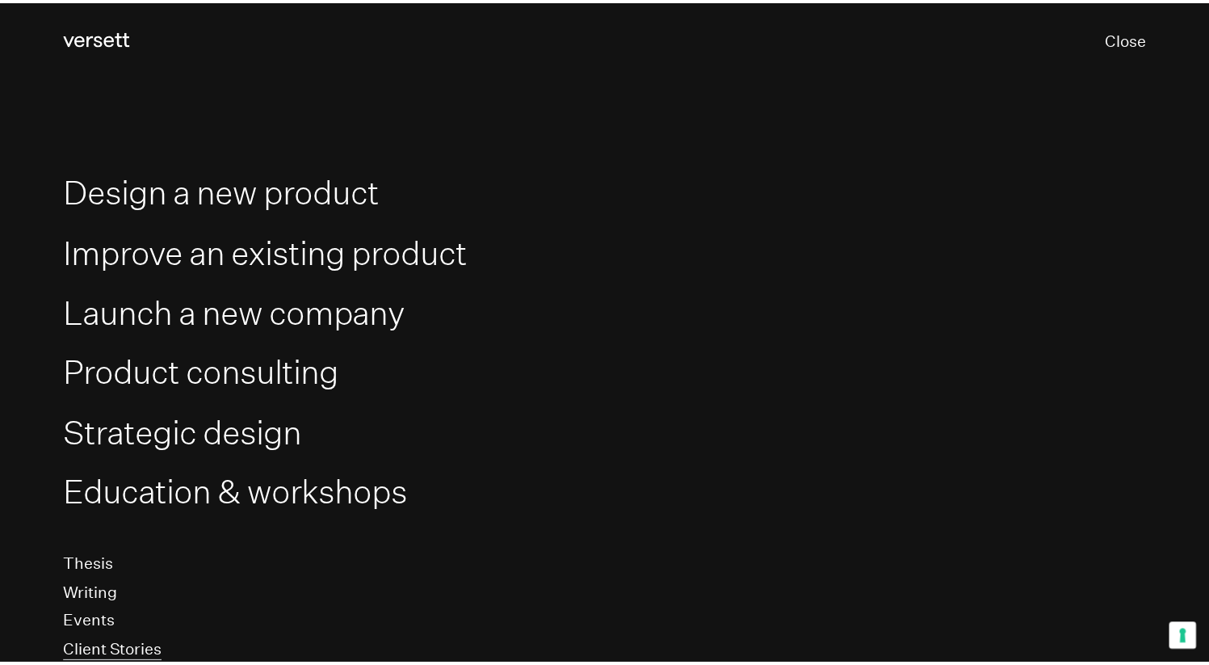
scroll to position [8, 0]
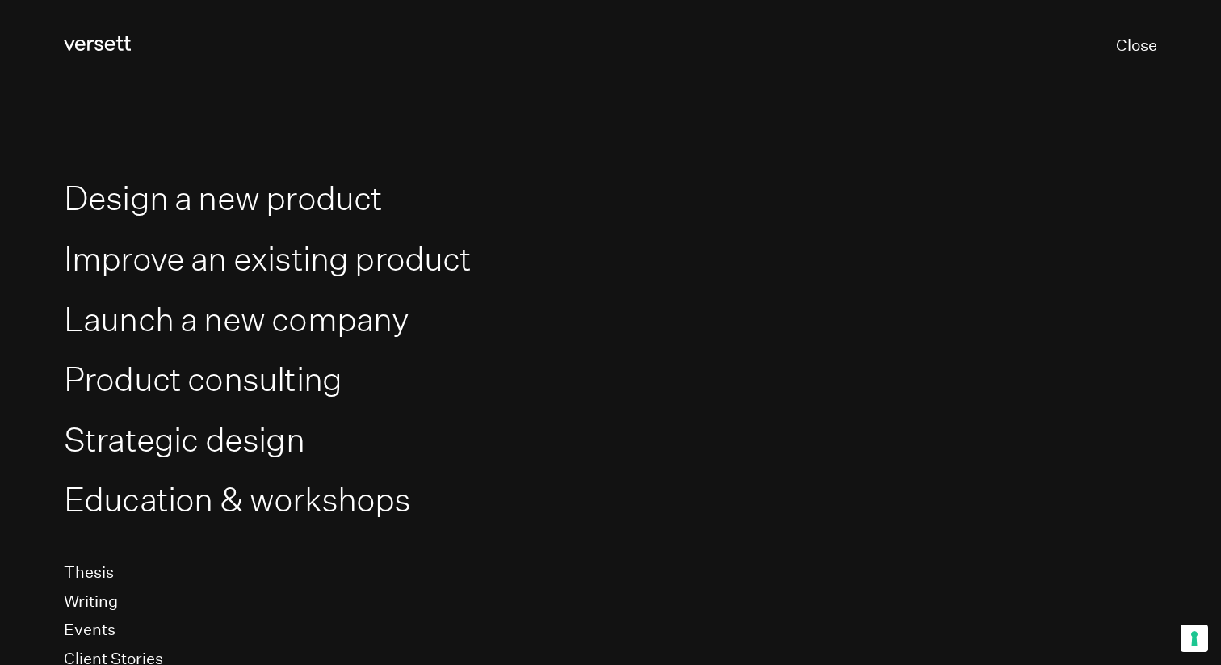
click at [106, 41] on icon at bounding box center [97, 43] width 67 height 15
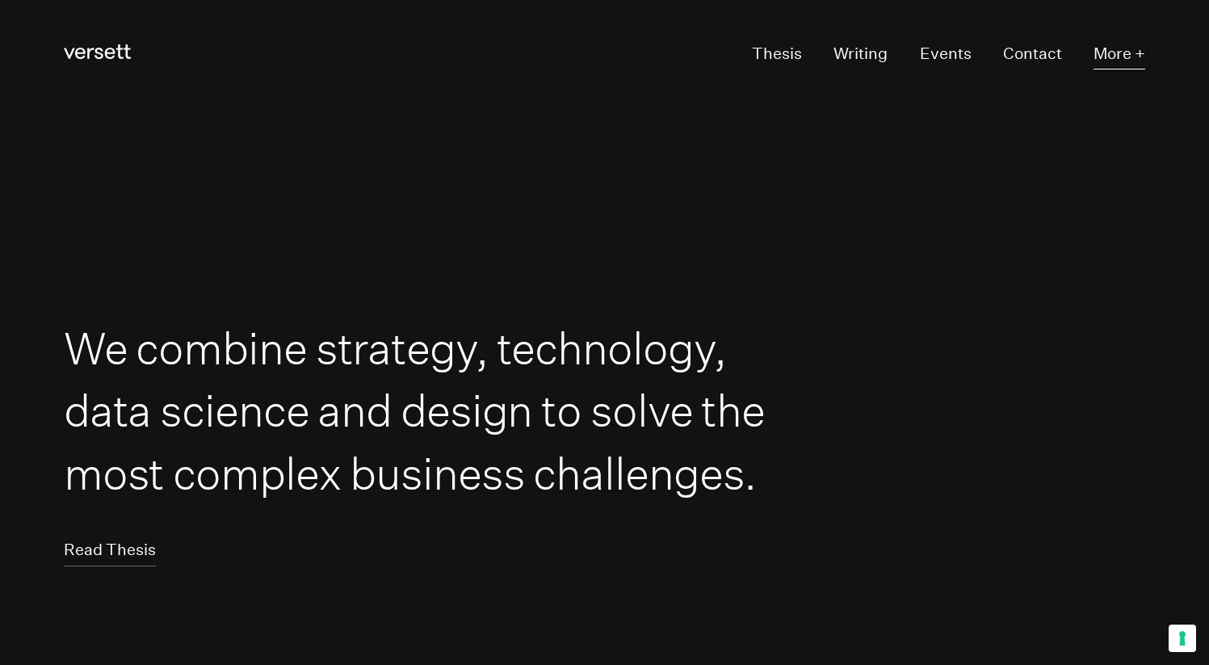
click at [1094, 56] on button "More +" at bounding box center [1119, 55] width 52 height 30
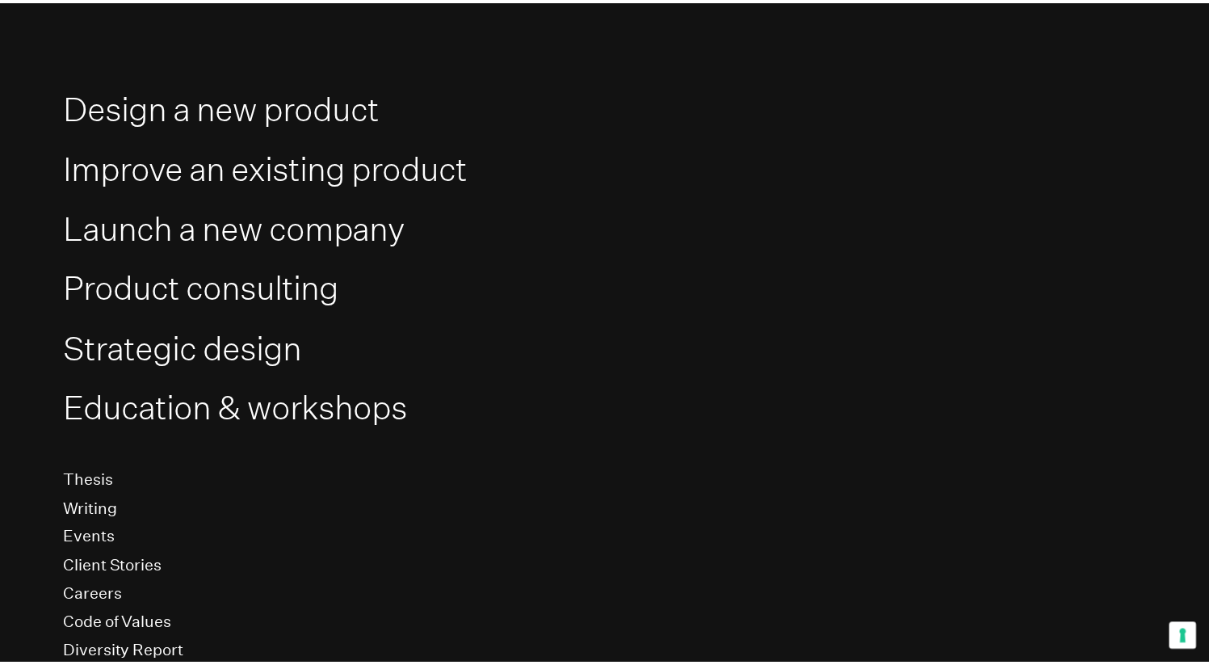
scroll to position [195, 0]
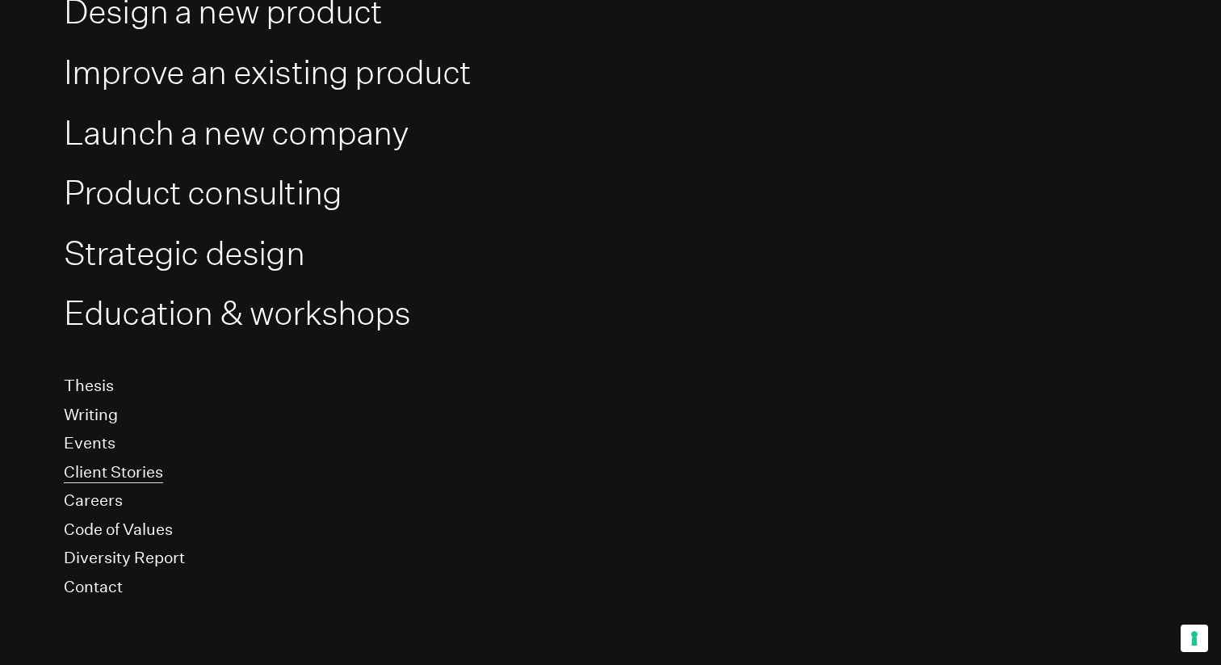
click at [122, 472] on link "Client Stories" at bounding box center [113, 472] width 99 height 21
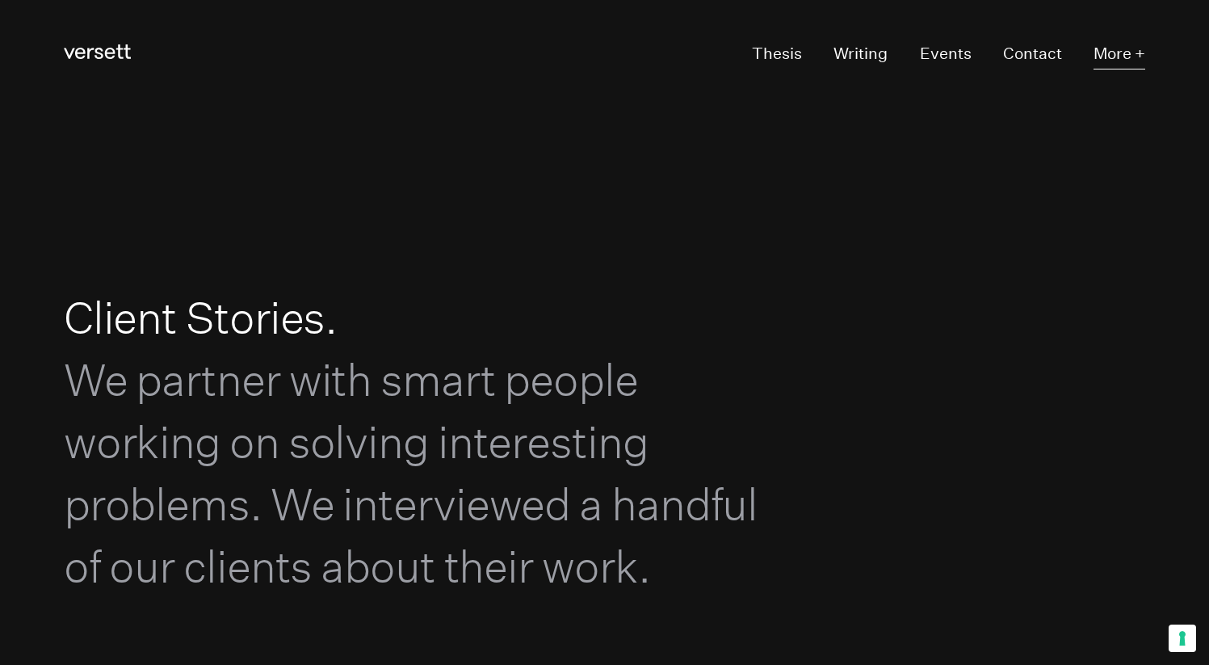
click at [1117, 69] on button "More +" at bounding box center [1119, 55] width 52 height 30
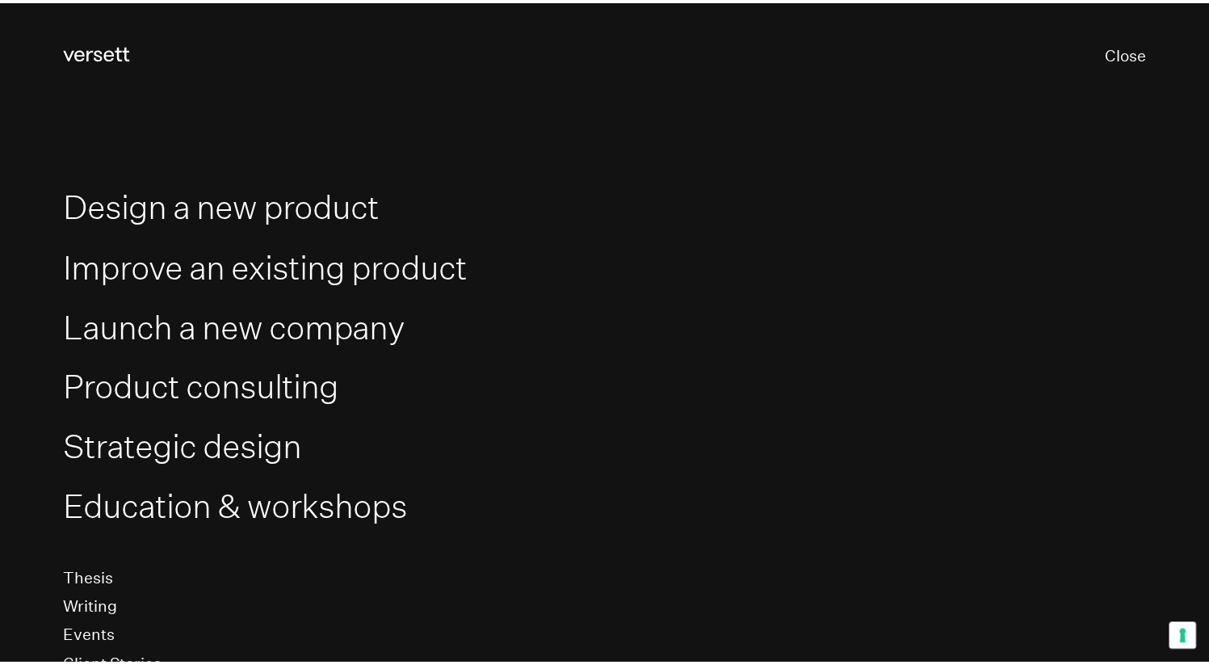
scroll to position [195, 0]
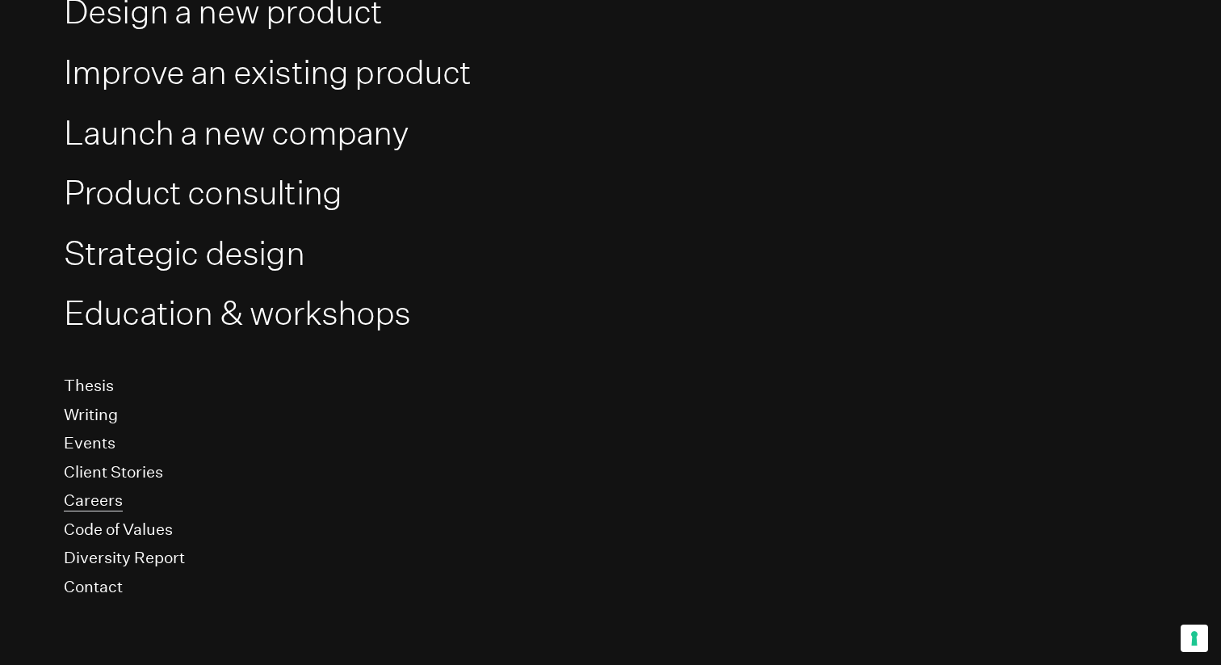
click at [111, 496] on link "Careers" at bounding box center [93, 500] width 59 height 21
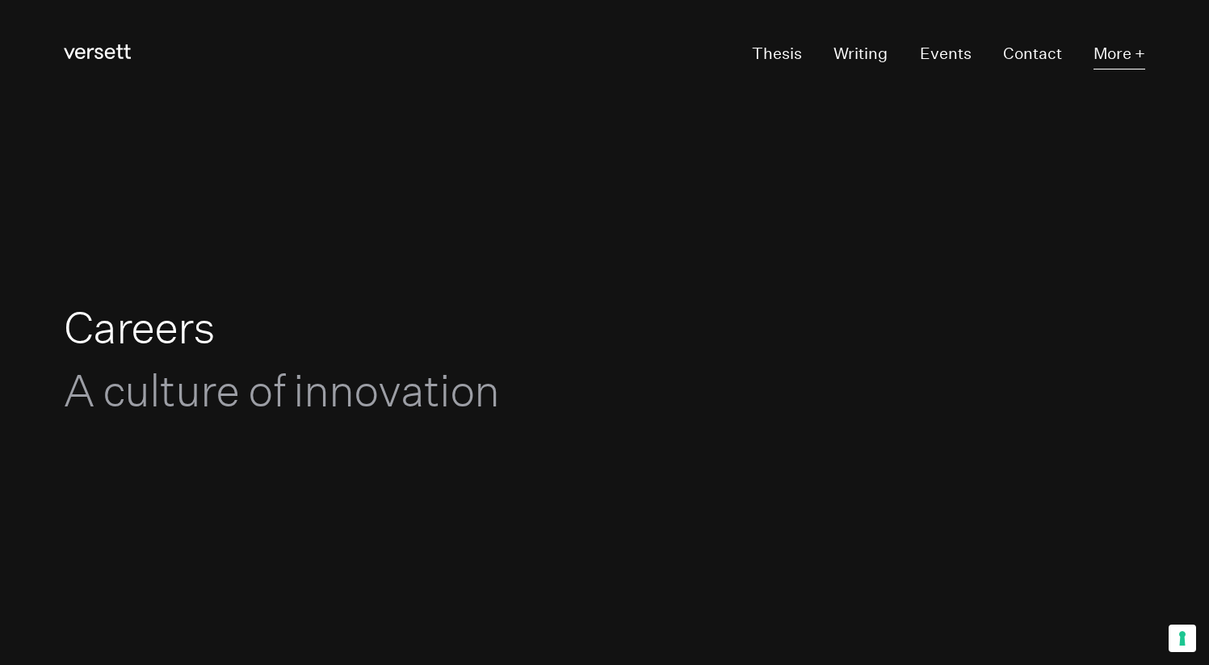
click at [1127, 61] on button "More +" at bounding box center [1119, 55] width 52 height 30
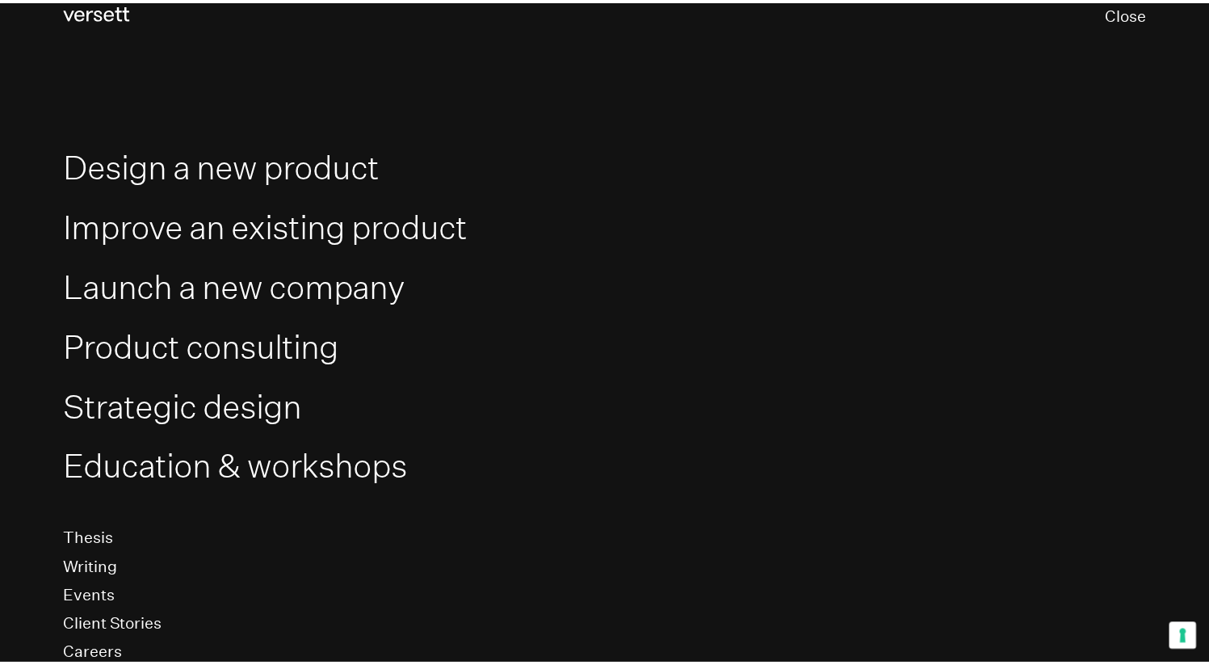
scroll to position [46, 0]
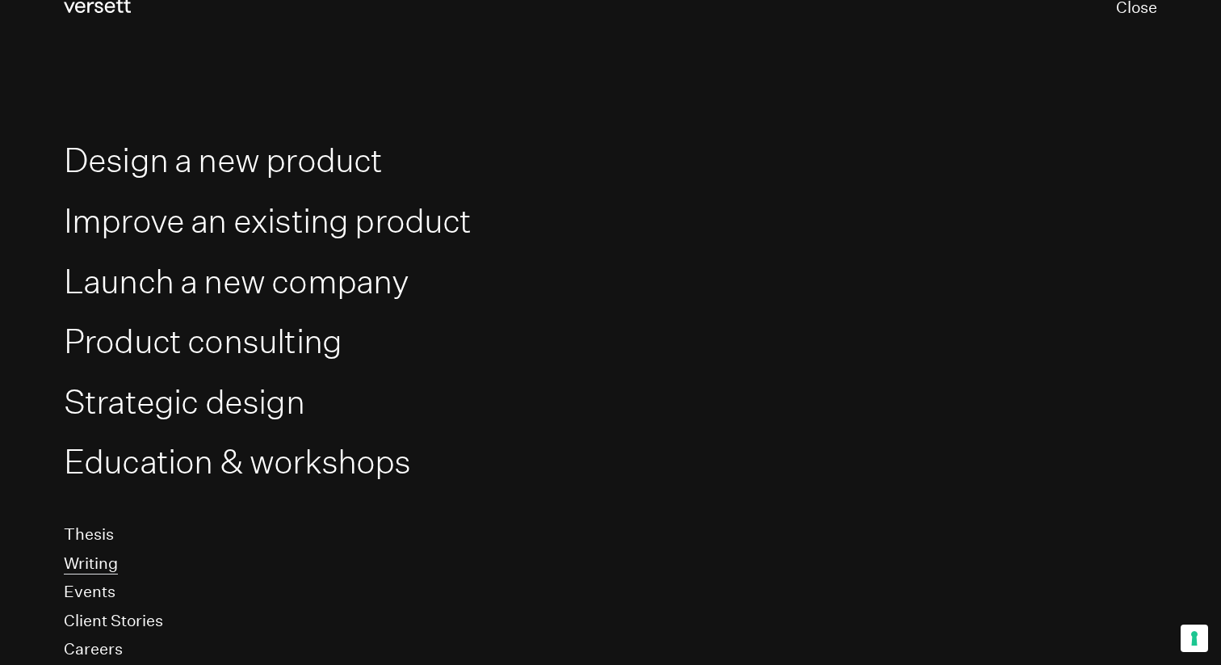
click at [98, 565] on link "Writing" at bounding box center [91, 563] width 54 height 21
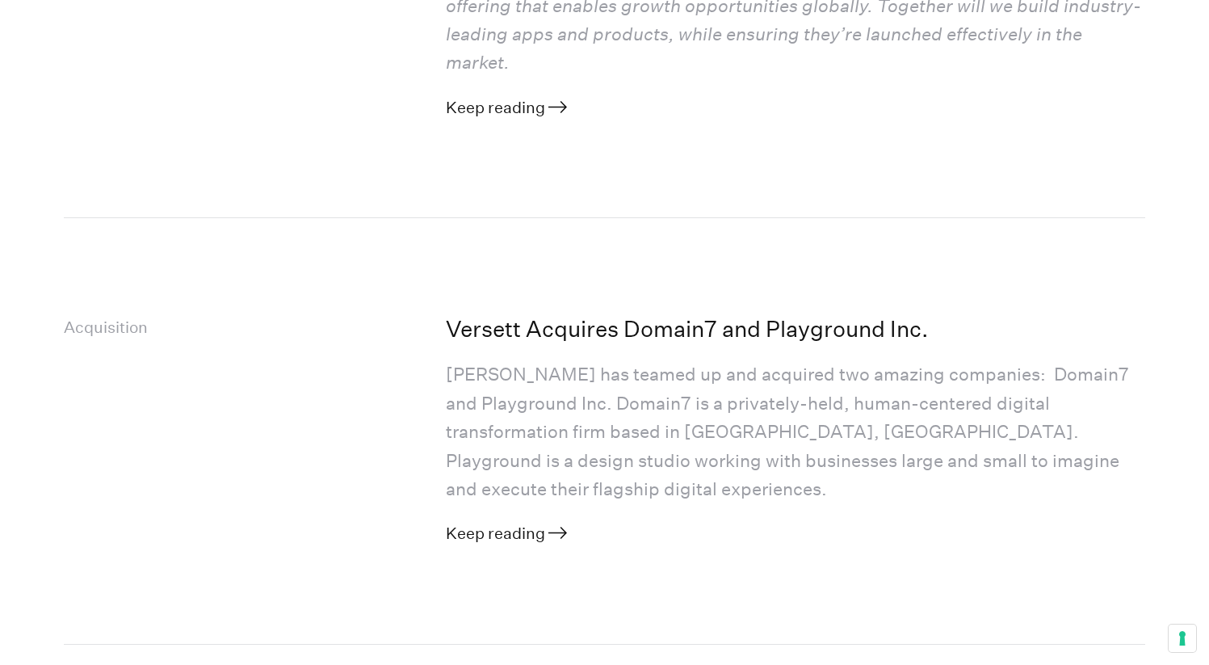
scroll to position [512, 0]
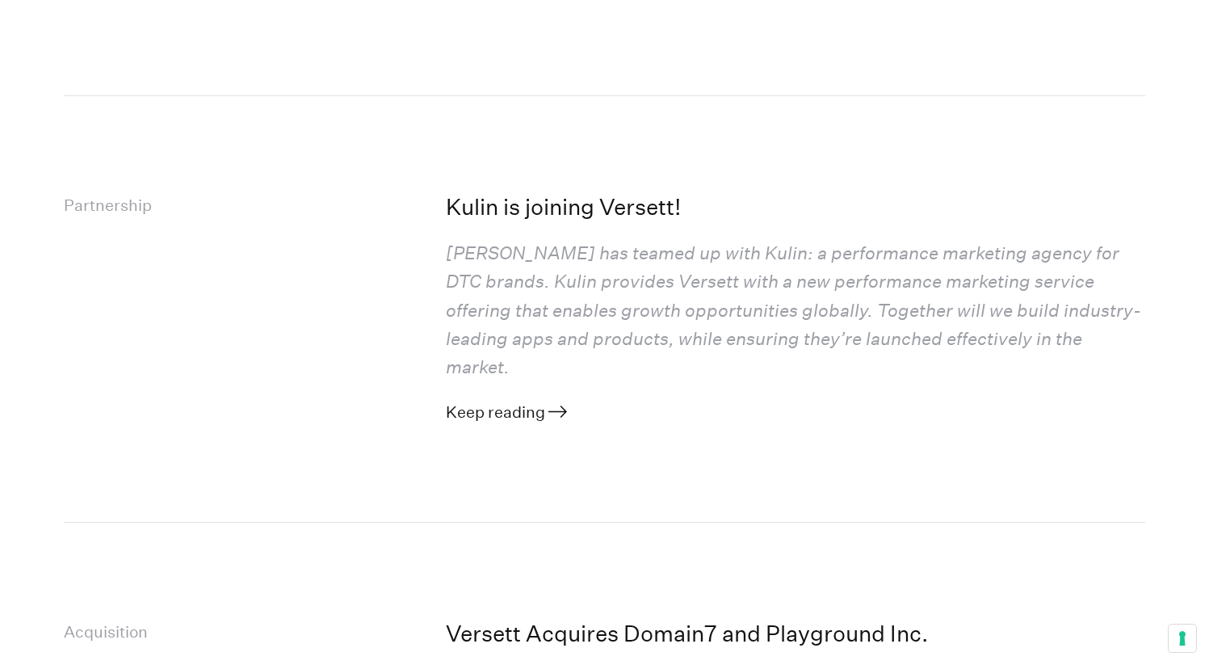
click at [522, 194] on h4 "Kulin is joining Versett!" at bounding box center [780, 206] width 668 height 31
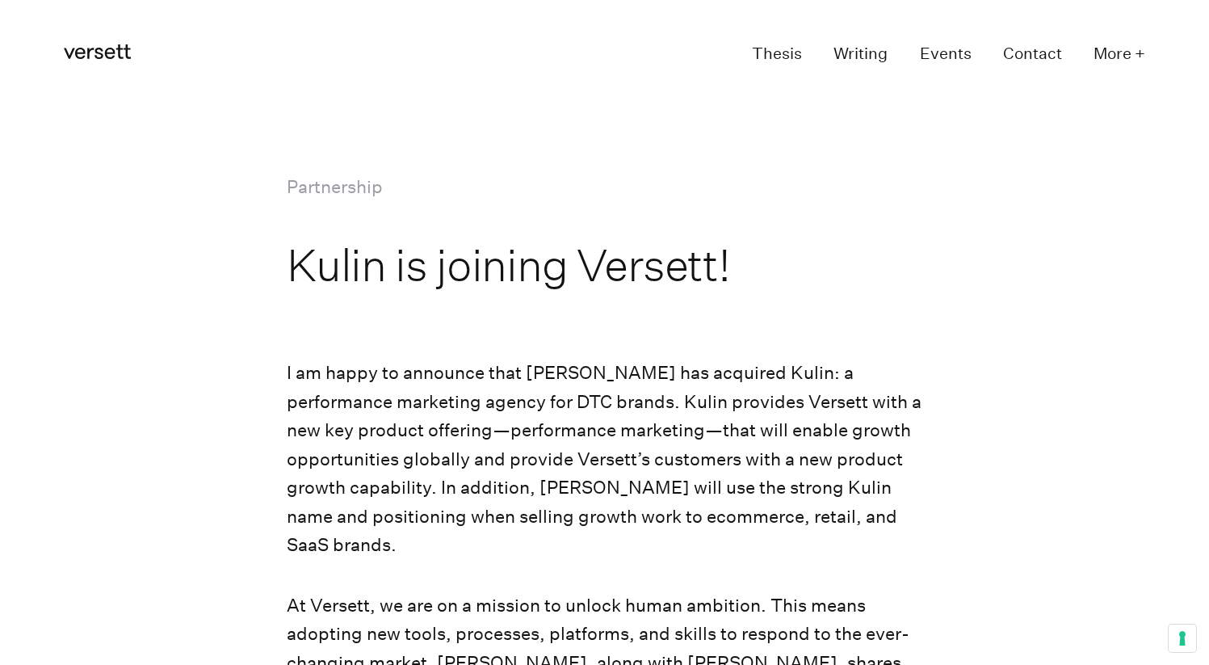
click at [1127, 65] on button "More +" at bounding box center [1119, 55] width 52 height 30
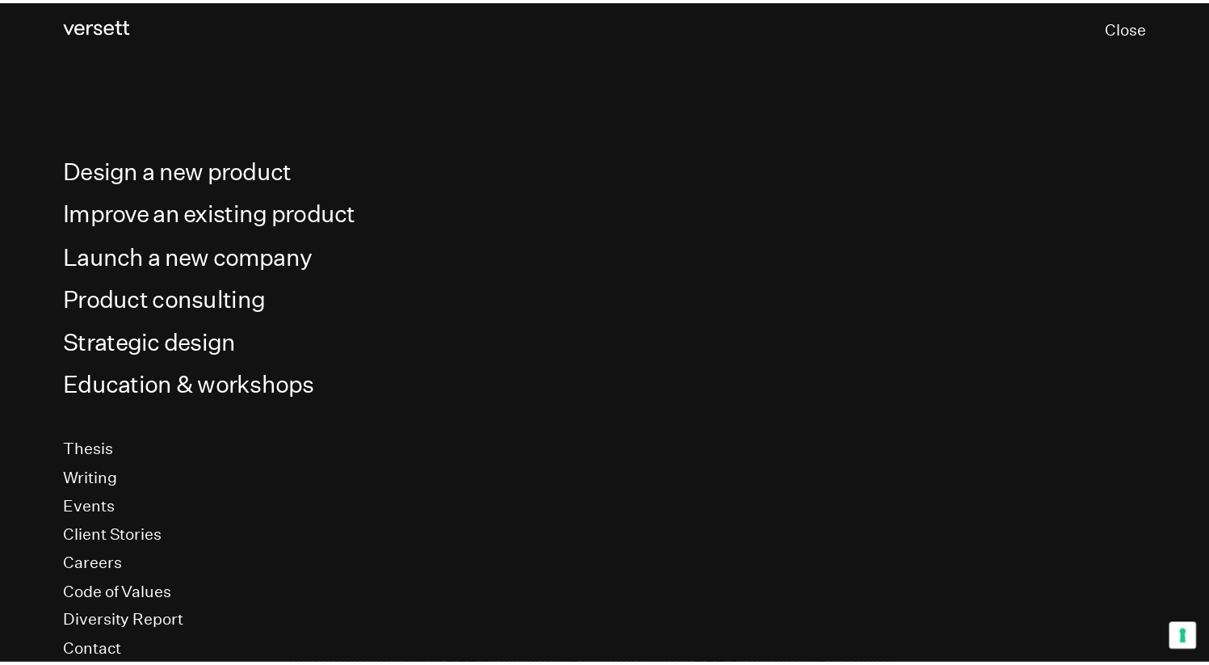
scroll to position [35, 0]
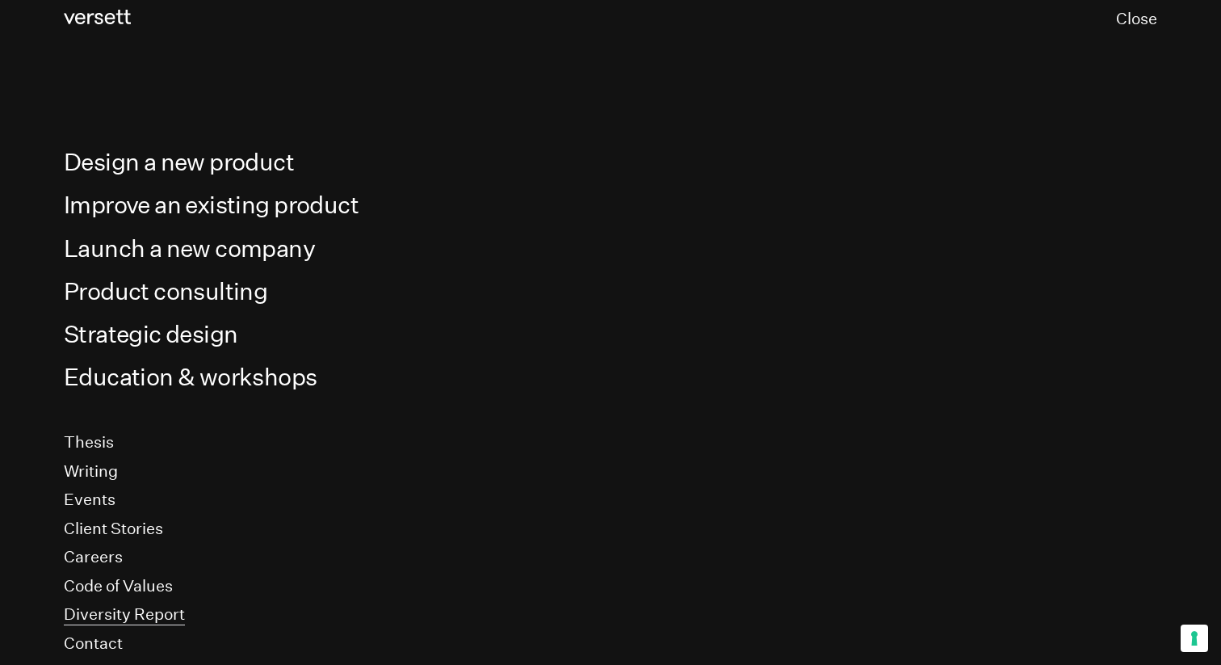
click at [162, 623] on link "Diversity Report" at bounding box center [124, 614] width 121 height 21
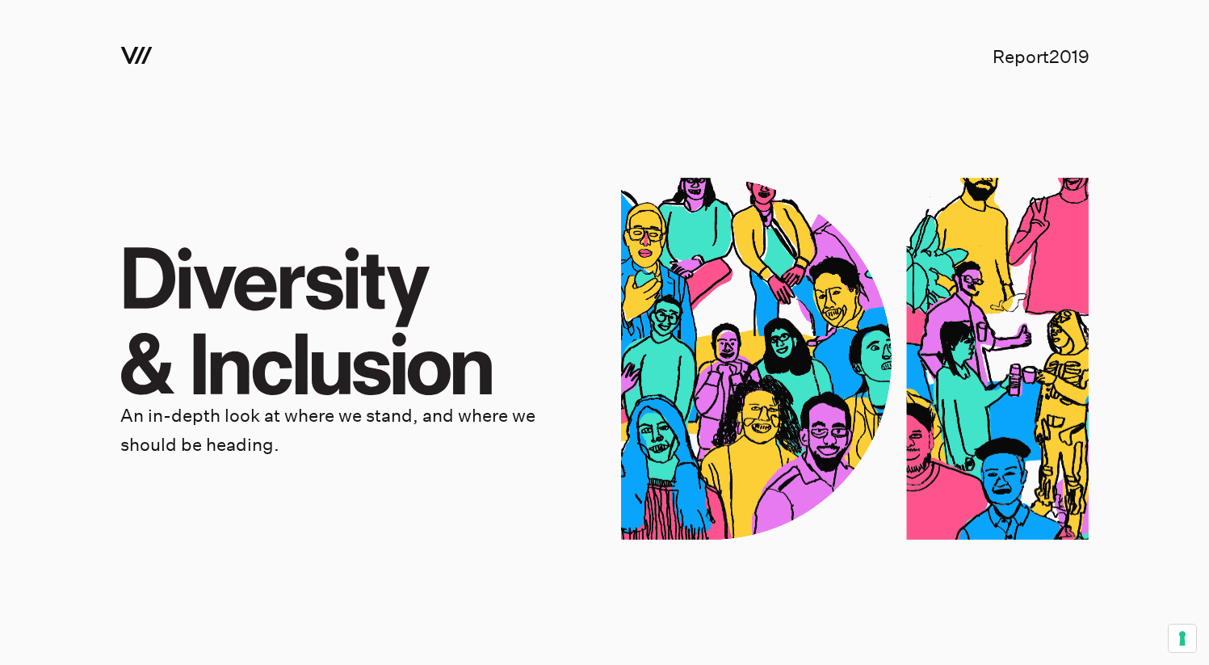
click at [1062, 84] on section "Versett Report 2019" at bounding box center [604, 56] width 969 height 113
click at [1065, 55] on p "Report 2019" at bounding box center [1041, 57] width 97 height 30
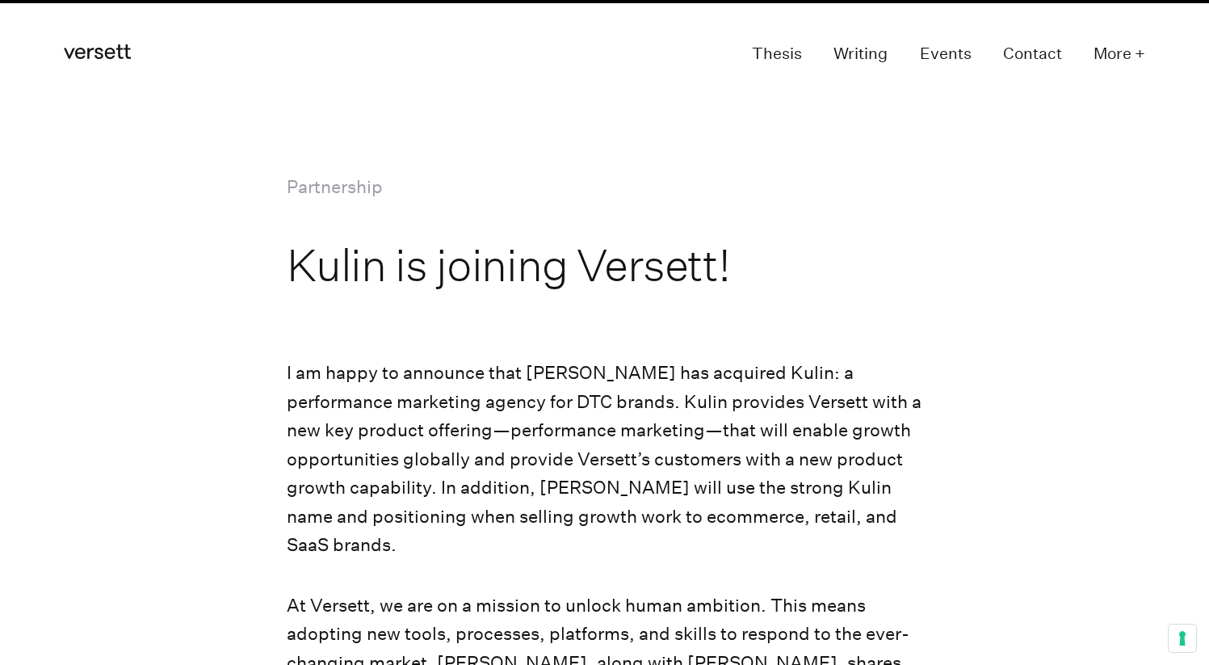
click at [1047, 56] on link "Contact" at bounding box center [1032, 55] width 59 height 30
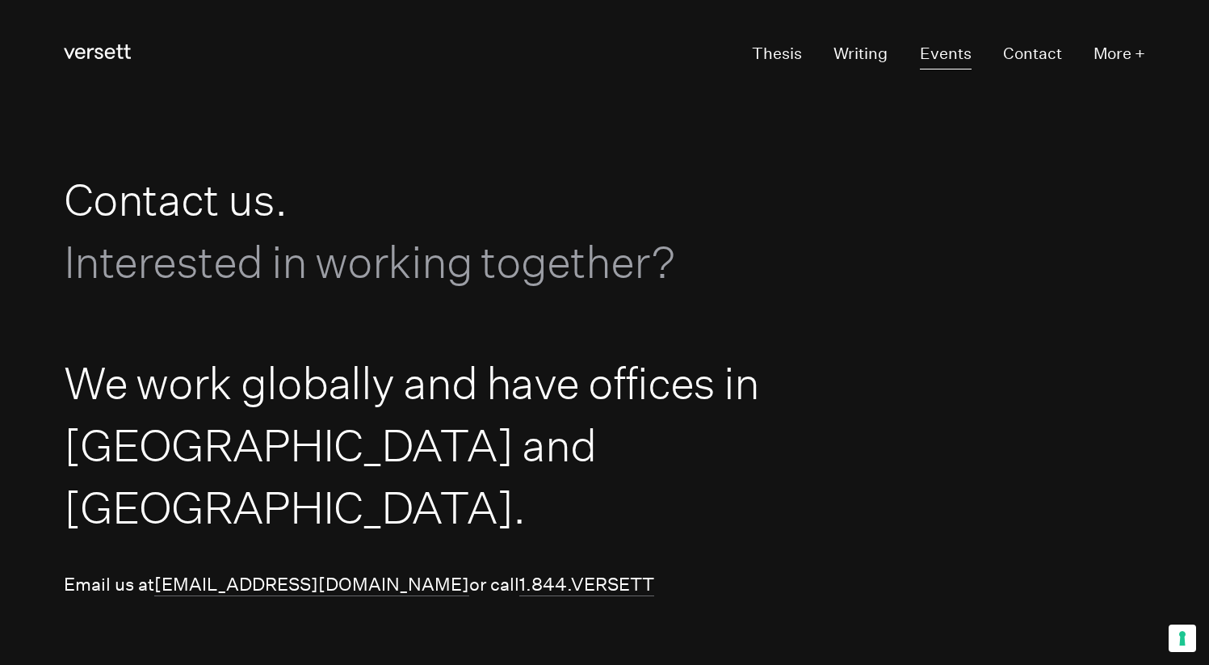
click at [955, 45] on link "Events" at bounding box center [946, 55] width 52 height 30
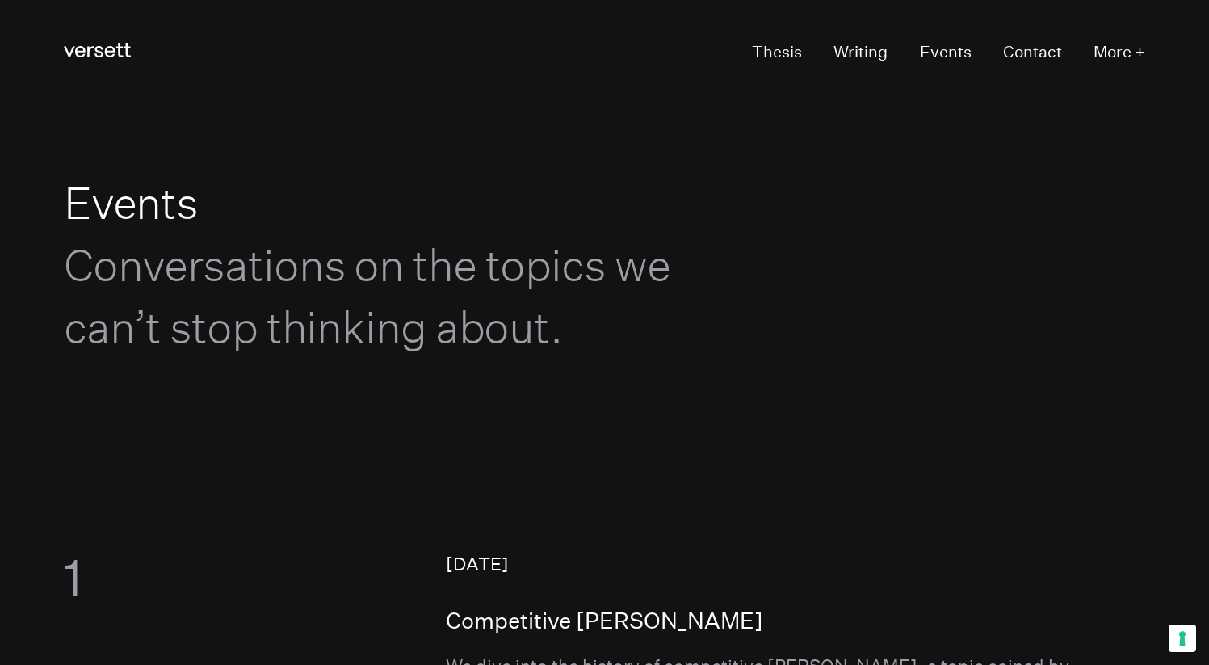
scroll to position [3, 0]
click at [846, 57] on link "Writing" at bounding box center [860, 51] width 54 height 30
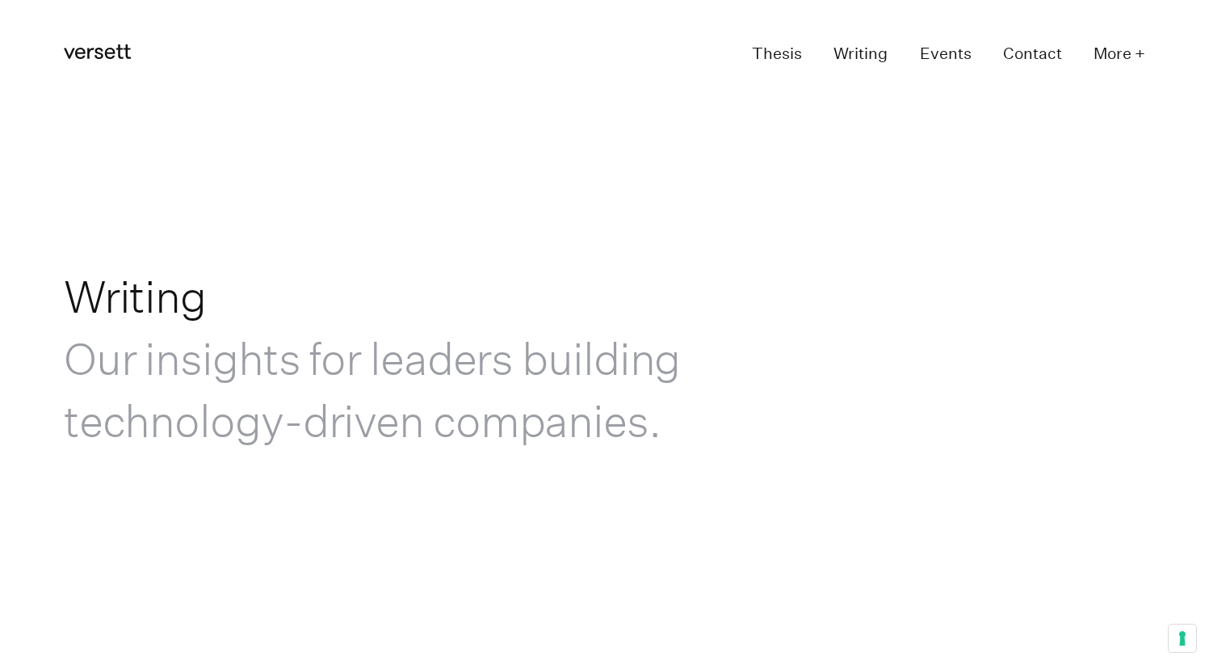
click at [802, 57] on ul "Thesis Writing Events Contact More +" at bounding box center [933, 55] width 426 height 30
click at [755, 50] on link "Thesis" at bounding box center [777, 55] width 50 height 30
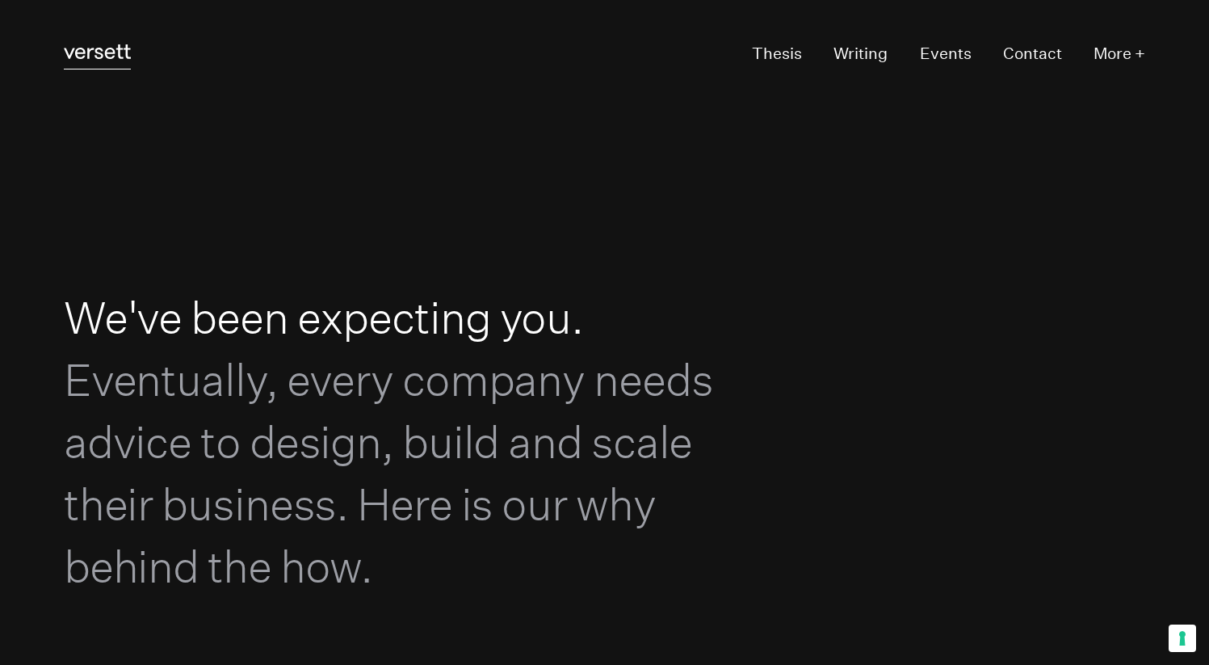
click at [100, 47] on icon "Versett" at bounding box center [97, 51] width 67 height 15
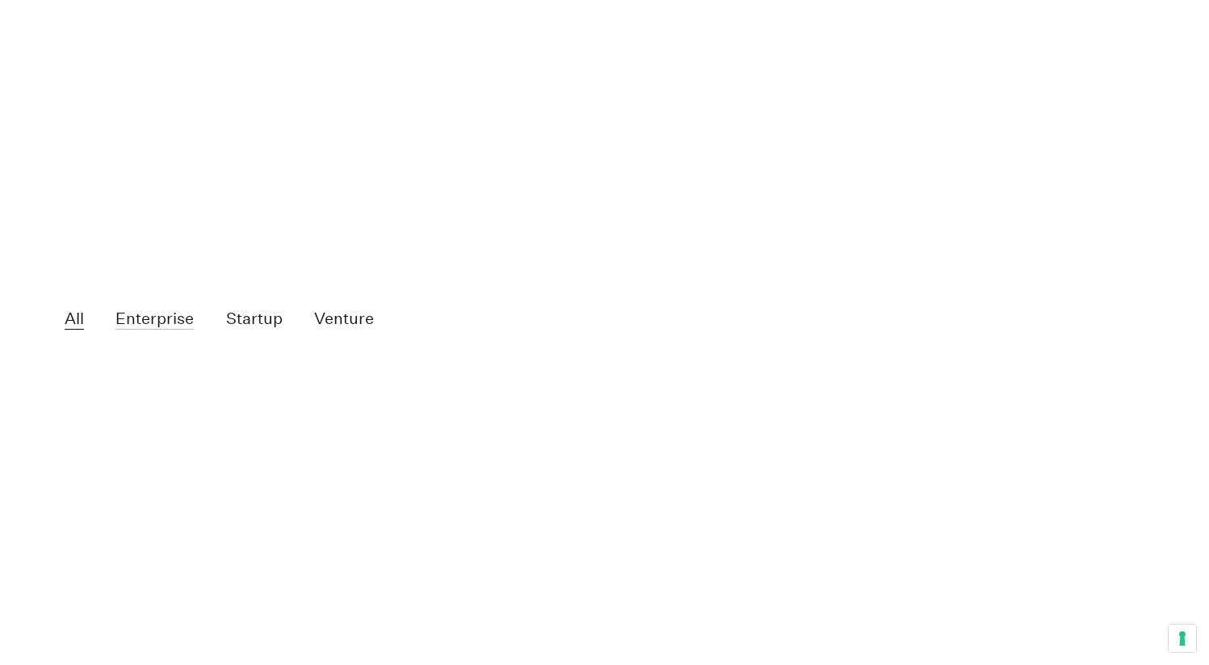
click at [158, 329] on button "Enterprise" at bounding box center [154, 318] width 78 height 21
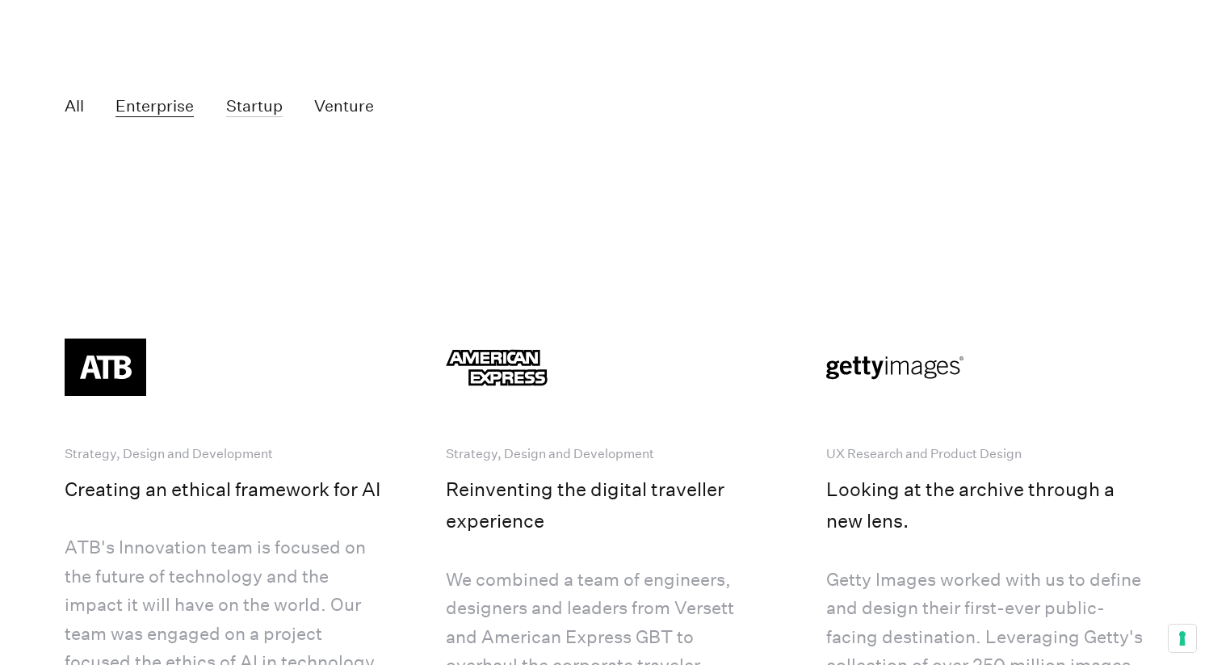
click at [254, 117] on button "Startup" at bounding box center [254, 106] width 57 height 21
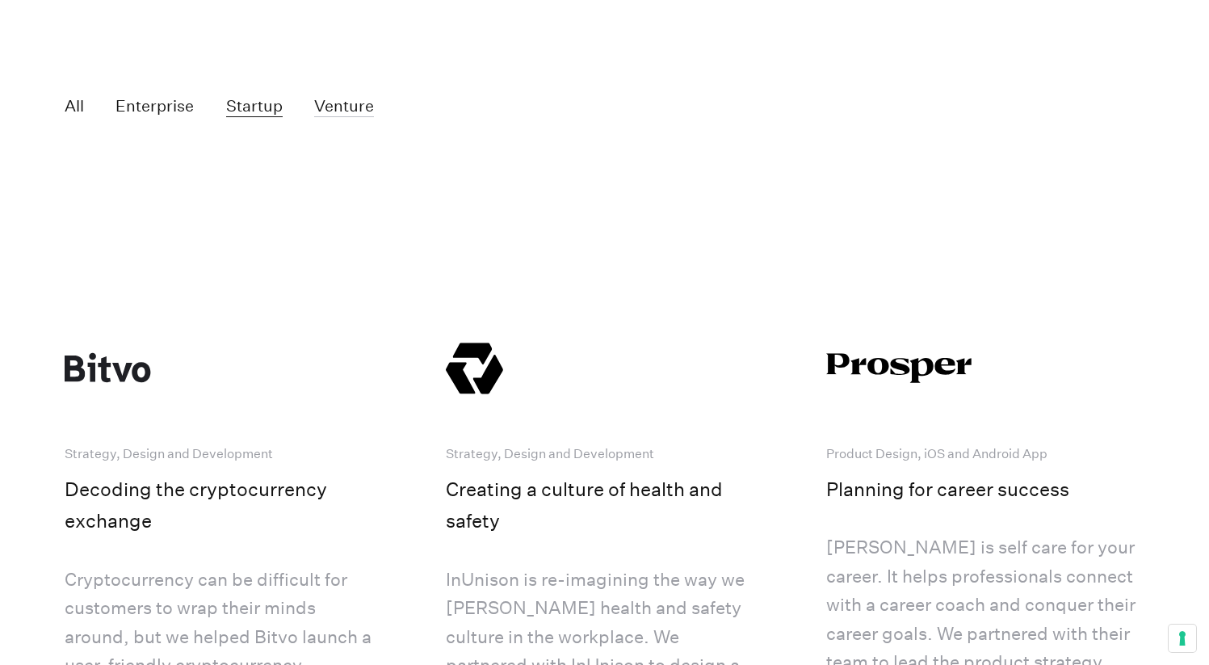
click at [361, 117] on button "Venture" at bounding box center [344, 106] width 60 height 21
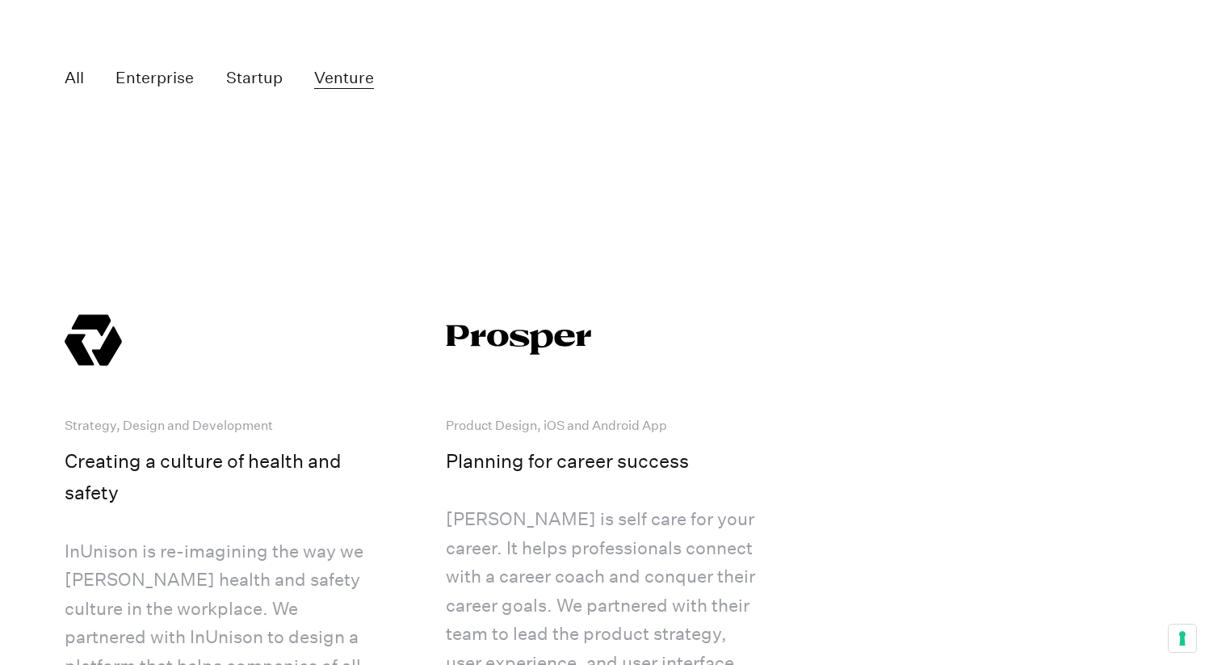
scroll to position [3194, 0]
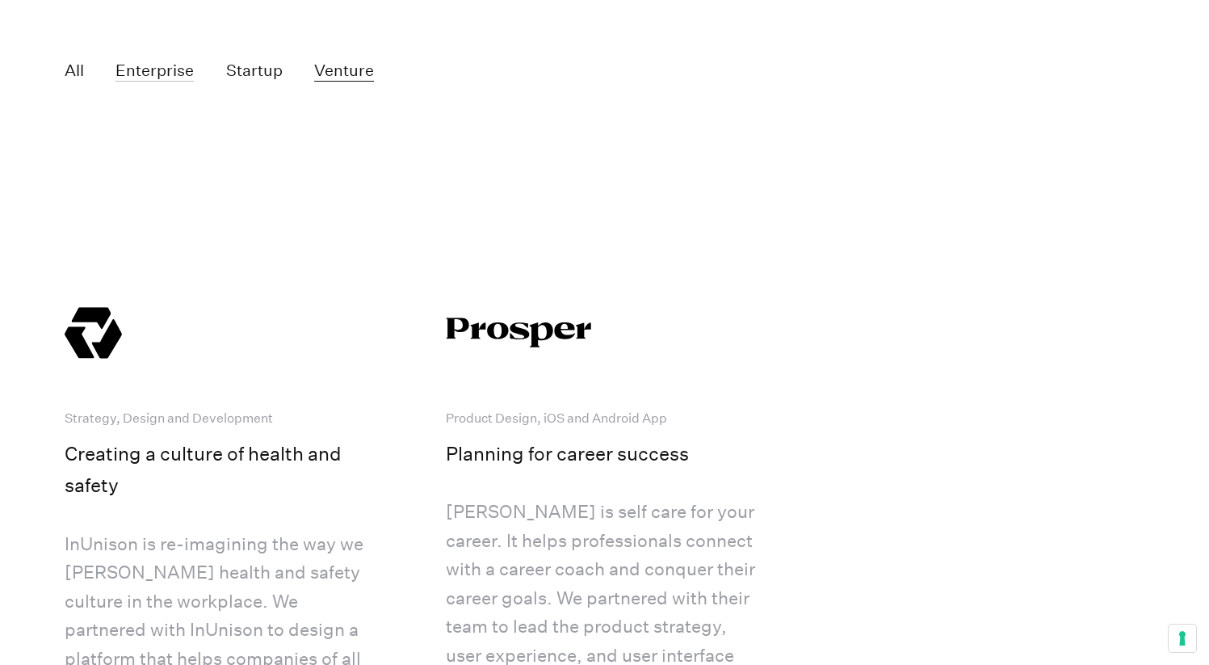
click at [167, 82] on button "Enterprise" at bounding box center [154, 71] width 78 height 21
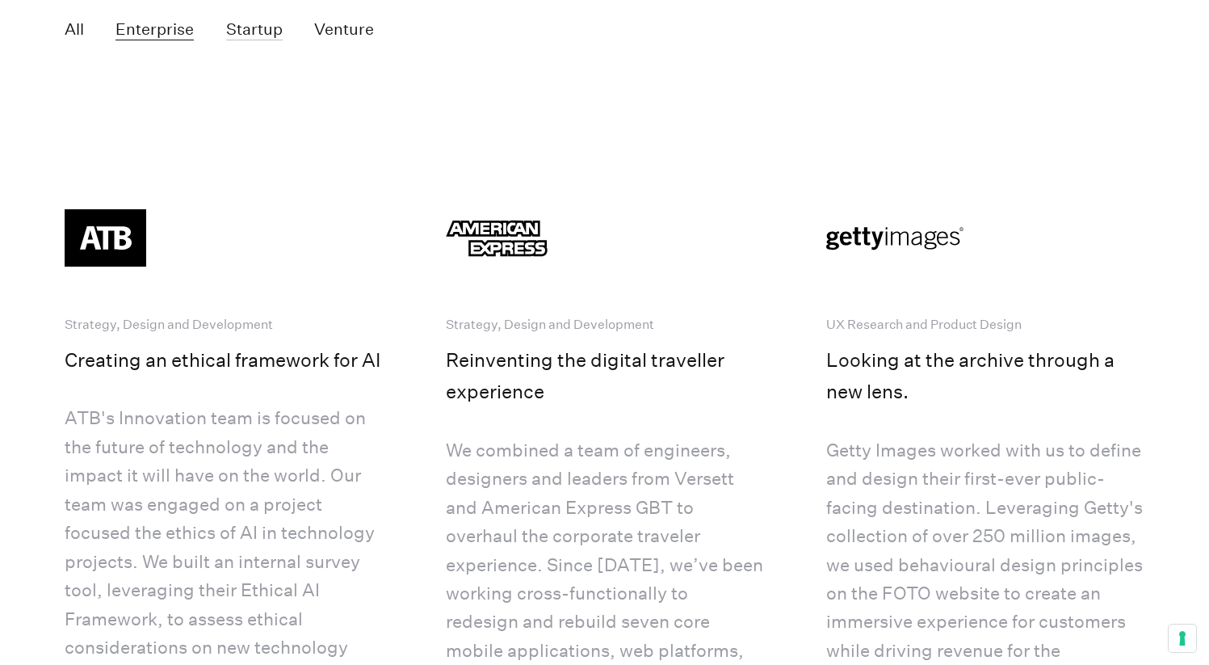
scroll to position [3298, 0]
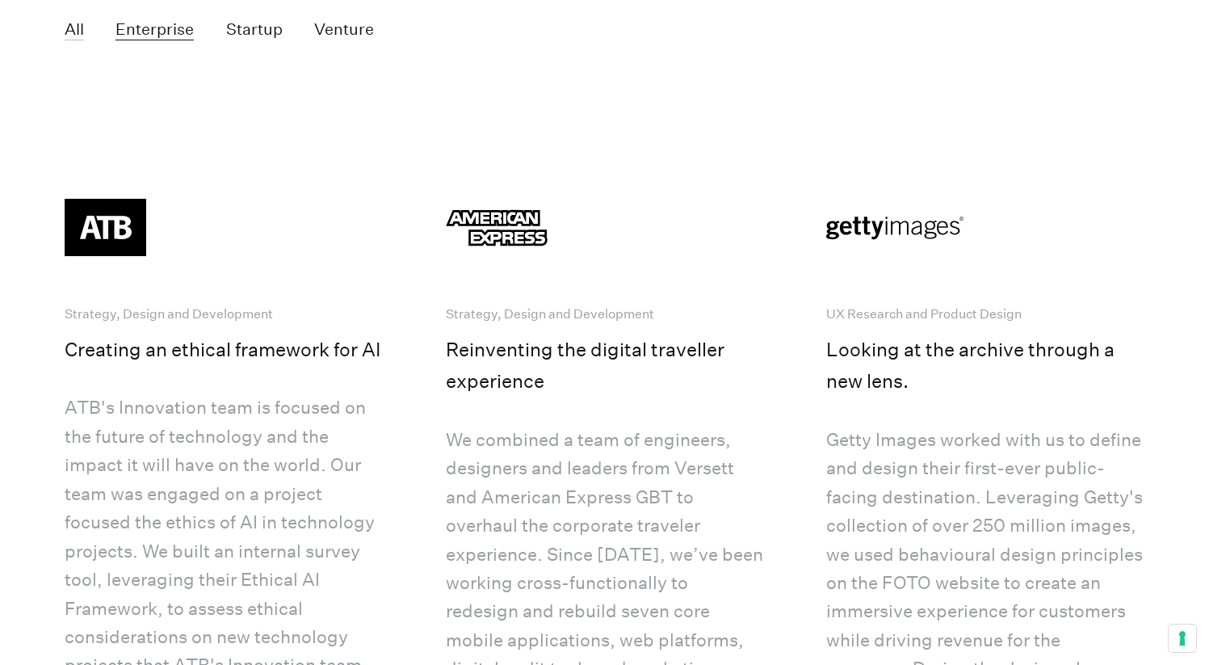
click at [76, 40] on button "All" at bounding box center [74, 29] width 19 height 21
click at [244, 32] on button "Startup" at bounding box center [254, 29] width 57 height 21
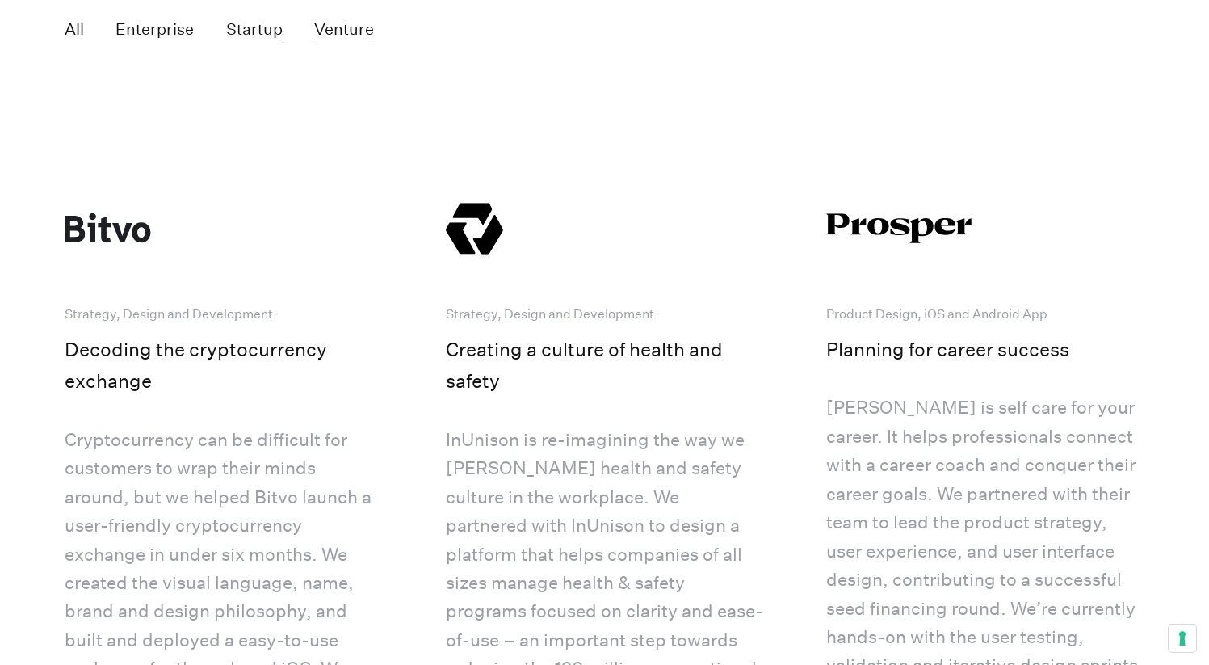
click at [365, 35] on button "Venture" at bounding box center [344, 29] width 60 height 21
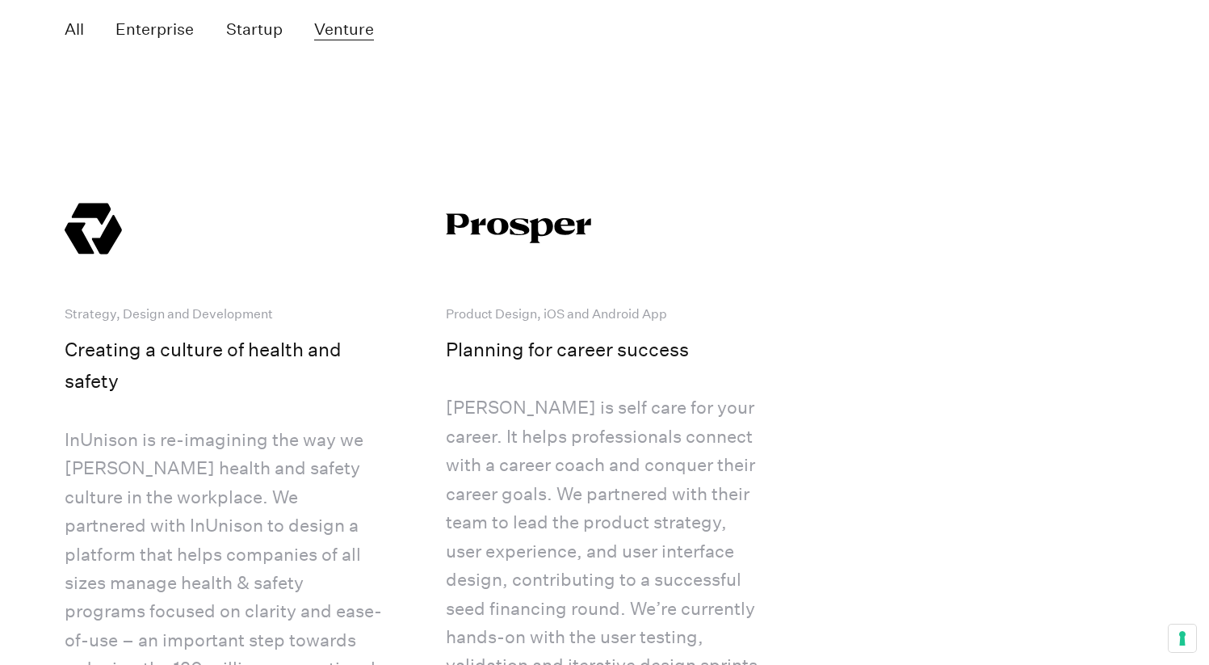
click at [85, 40] on div "All Enterprise Startup Venture" at bounding box center [605, 29] width 1081 height 61
click at [82, 40] on button "All" at bounding box center [74, 29] width 19 height 21
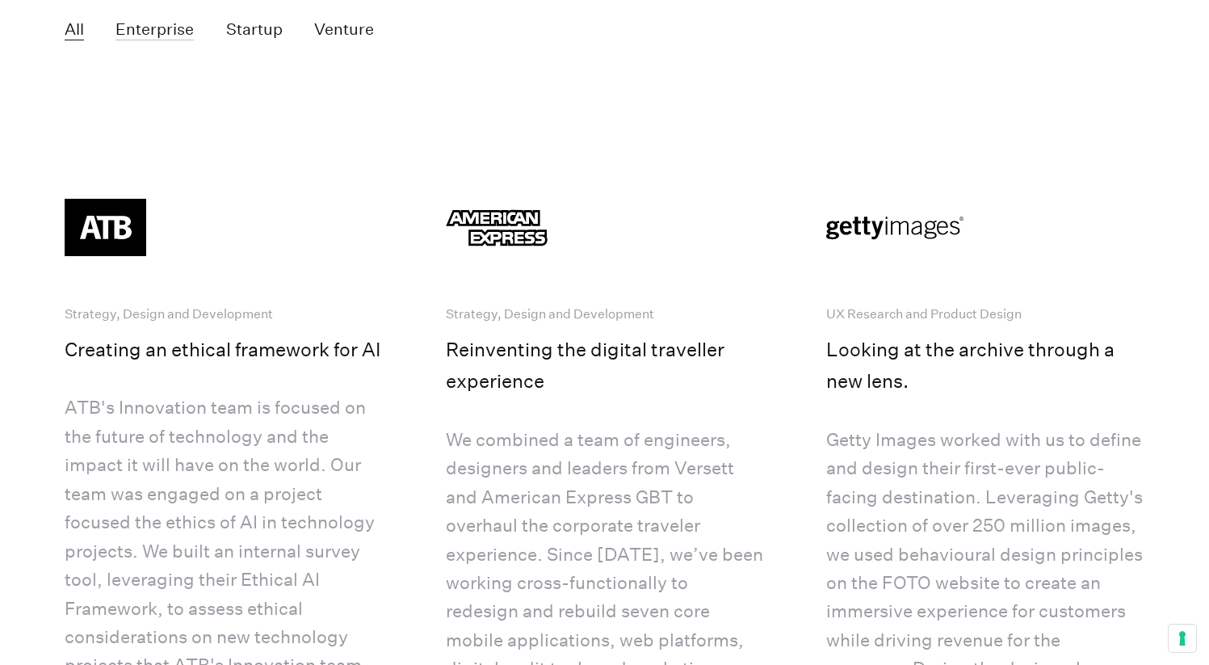
click at [153, 40] on button "Enterprise" at bounding box center [154, 29] width 78 height 21
click at [242, 34] on button "Startup" at bounding box center [254, 29] width 57 height 21
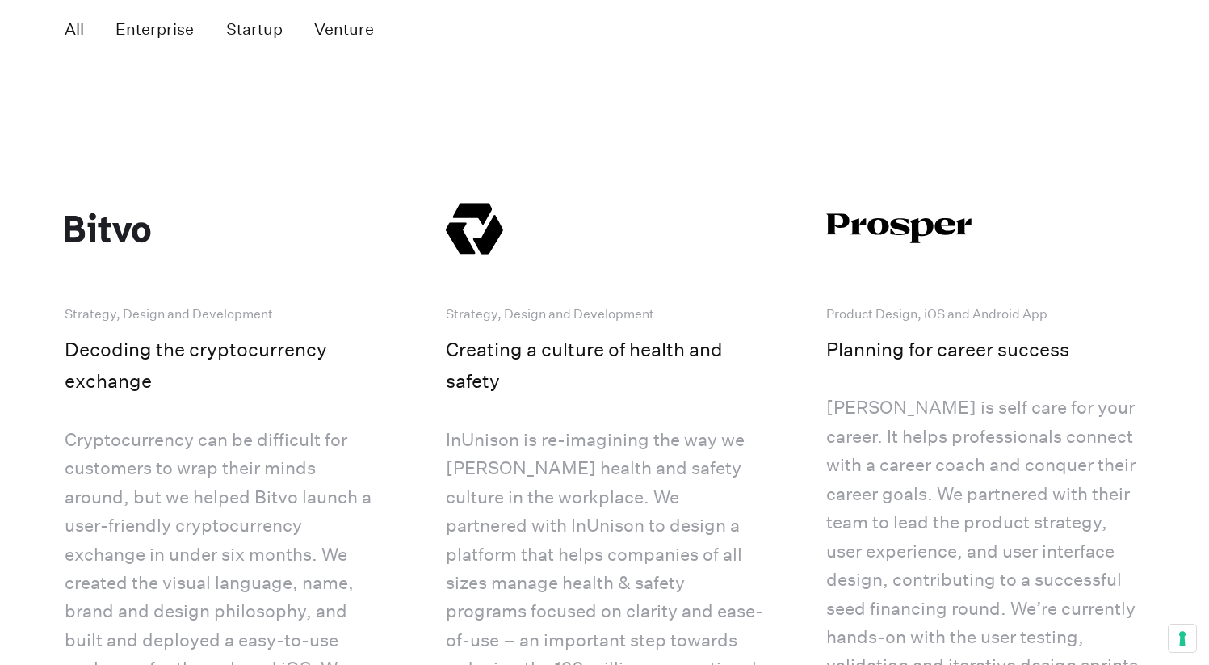
click at [348, 31] on button "Venture" at bounding box center [344, 29] width 60 height 21
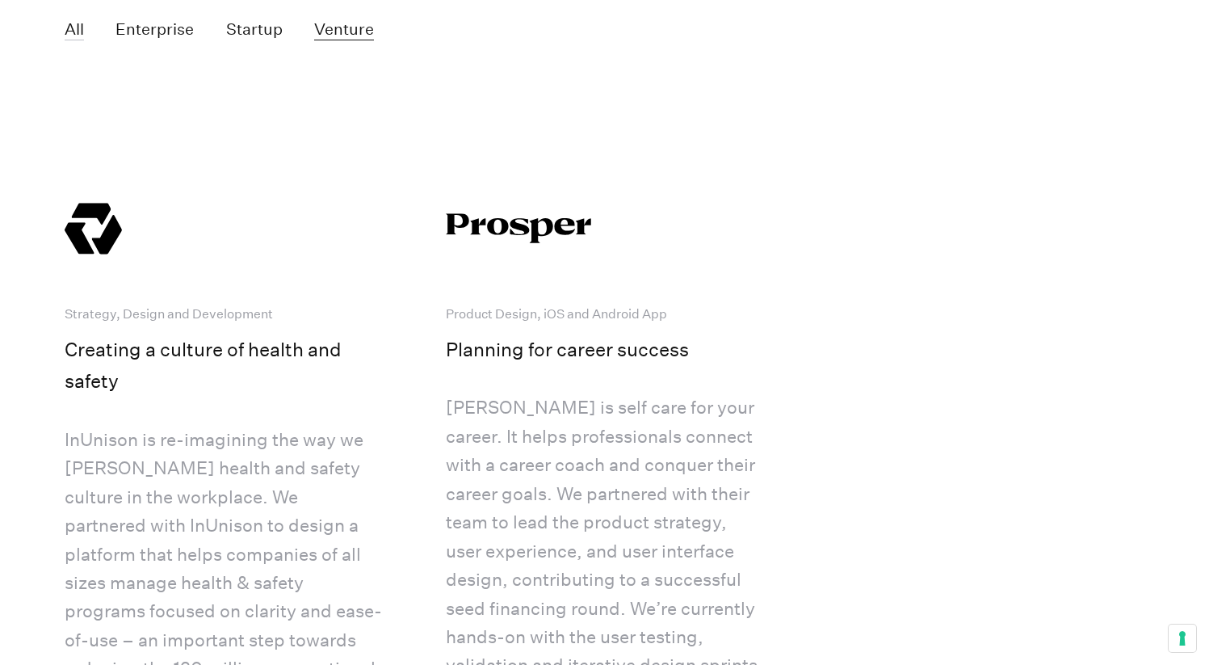
click at [65, 30] on button "All" at bounding box center [74, 29] width 19 height 21
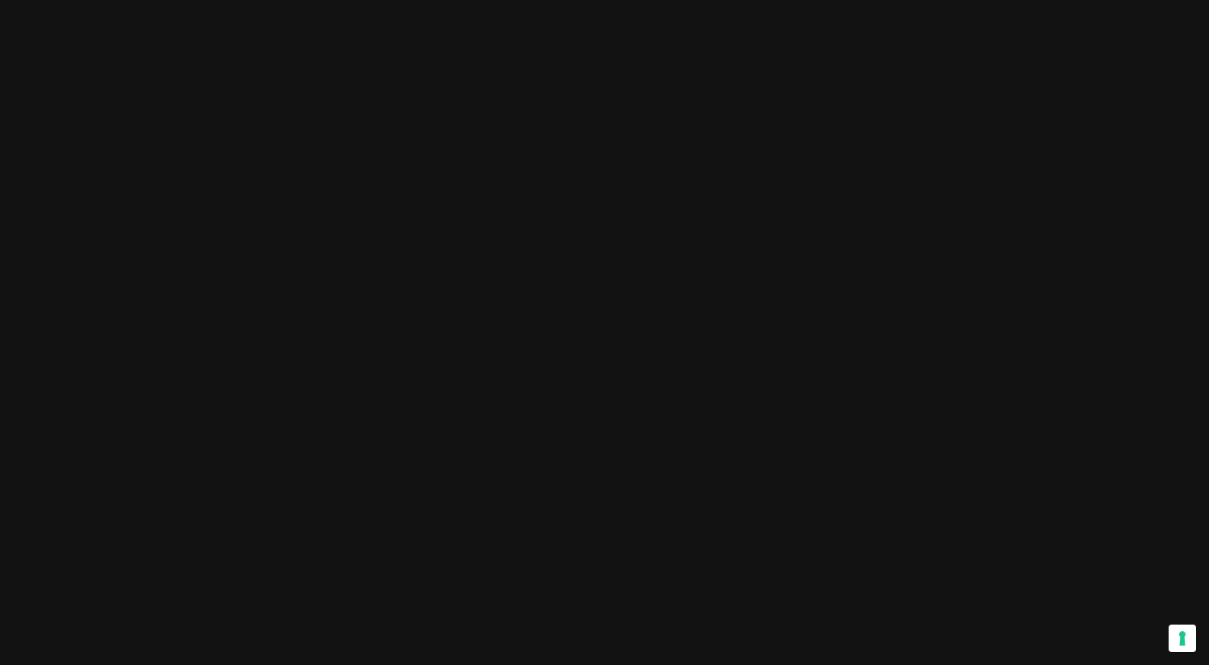
scroll to position [0, 0]
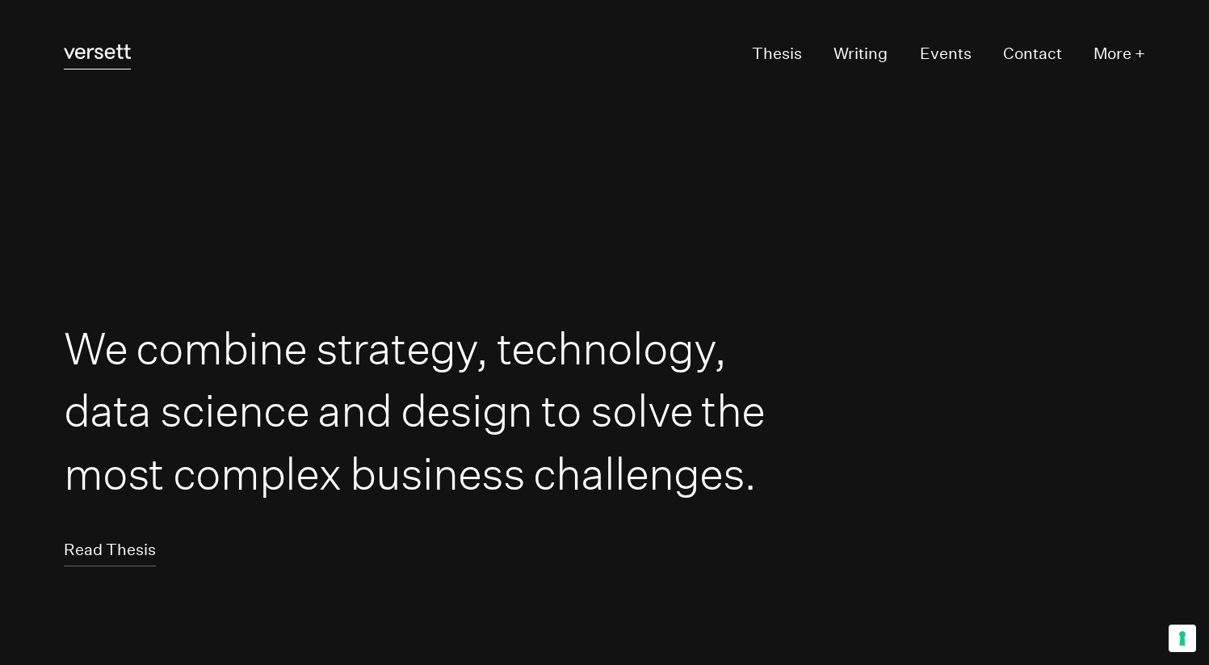
click at [107, 47] on icon "Versett" at bounding box center [97, 51] width 67 height 15
click at [106, 56] on icon at bounding box center [97, 51] width 67 height 15
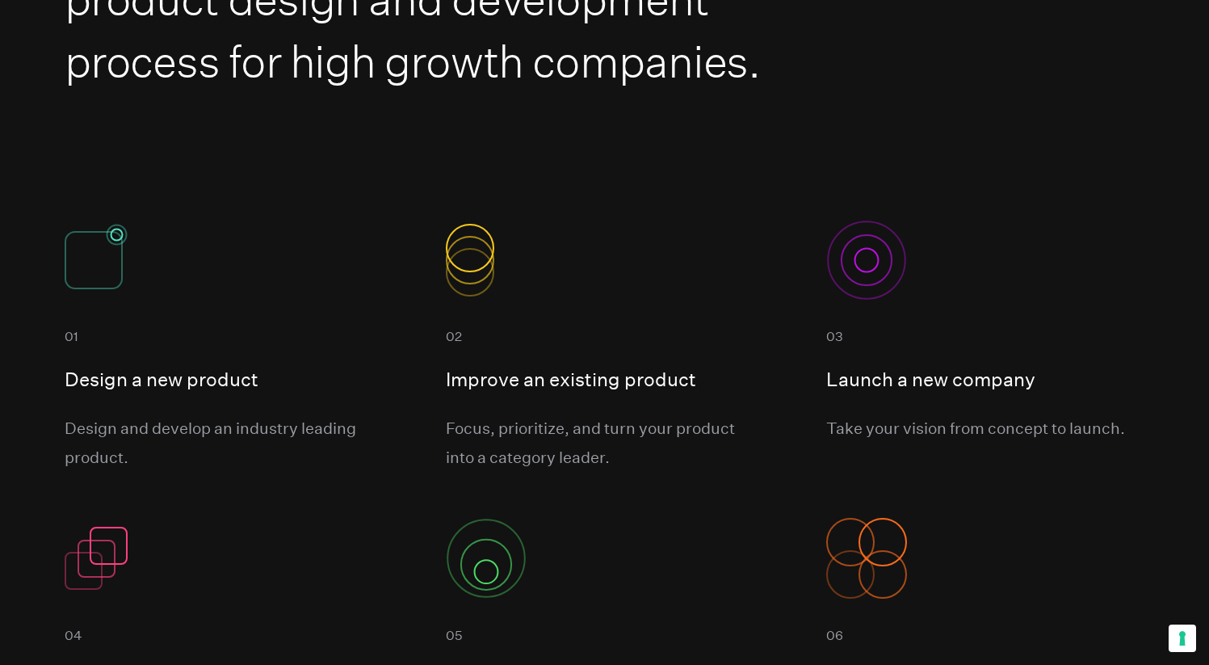
scroll to position [1312, 0]
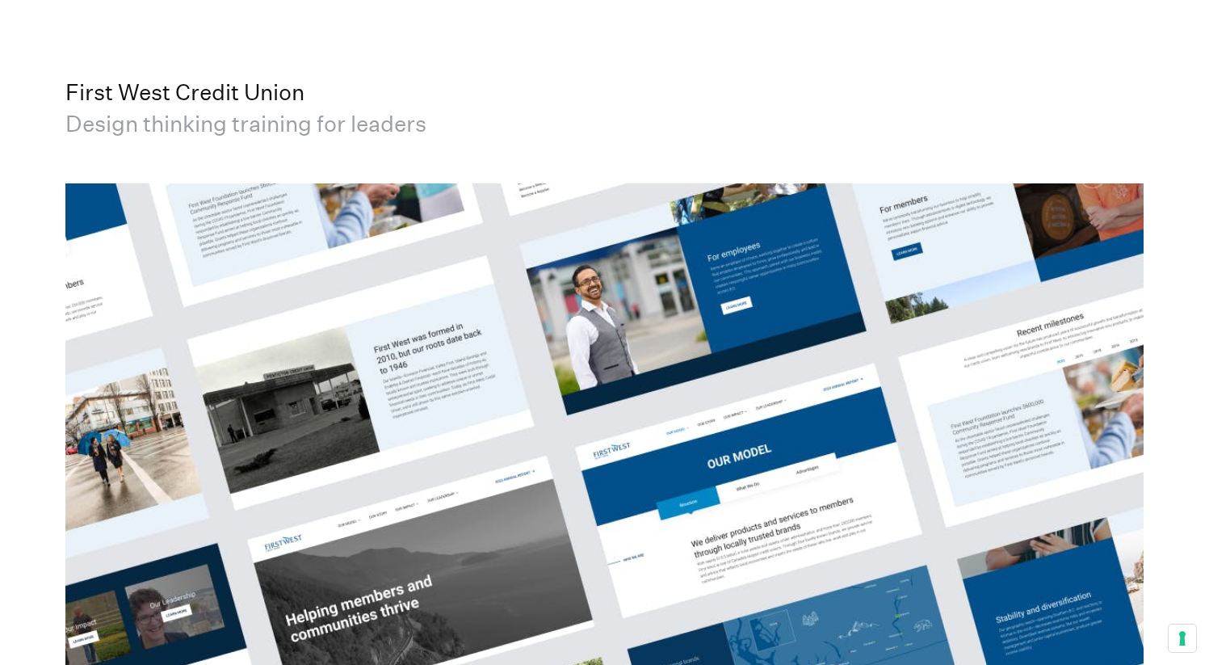
scroll to position [5796, 0]
